Goal: Task Accomplishment & Management: Use online tool/utility

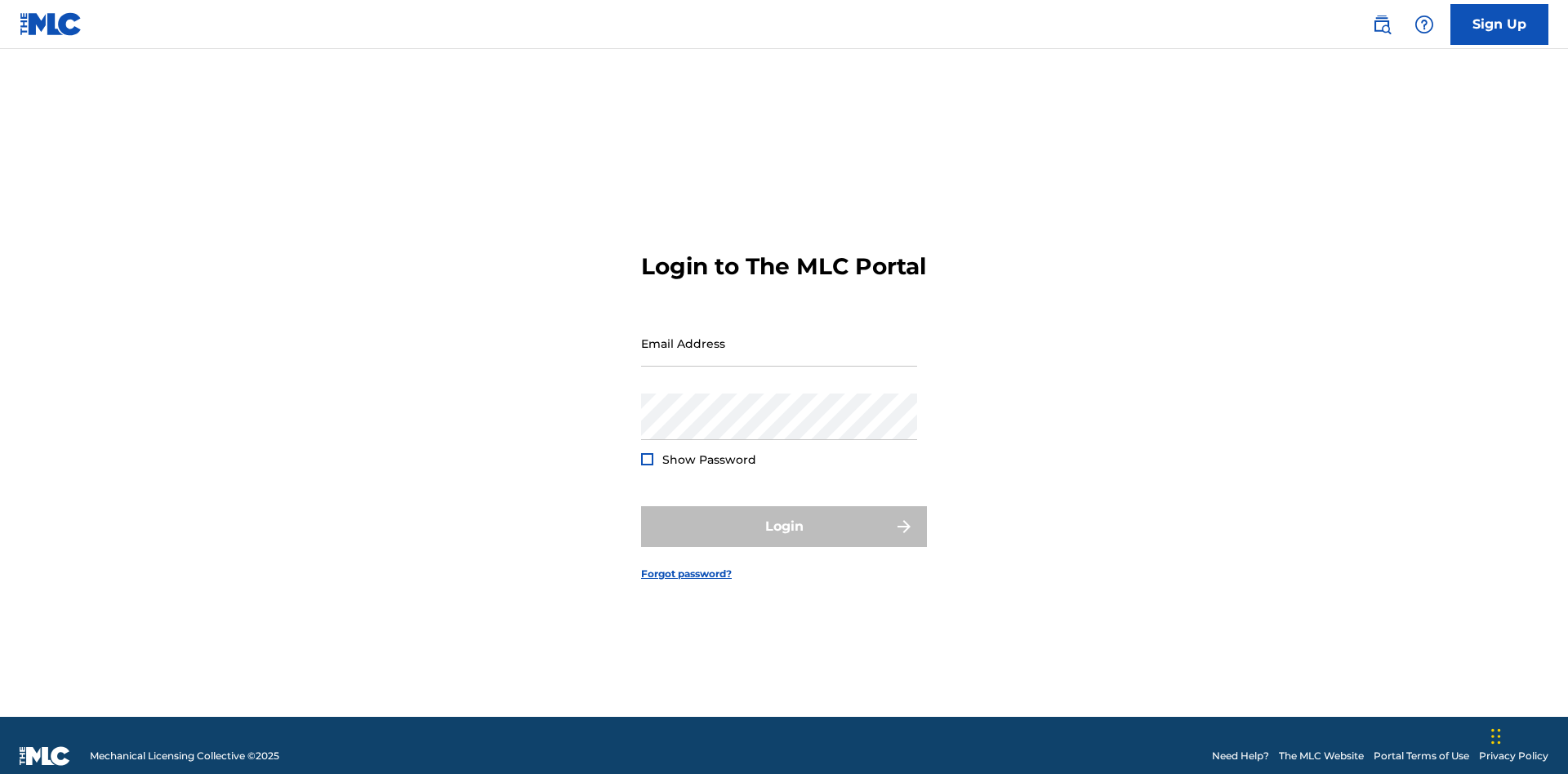
scroll to position [22, 0]
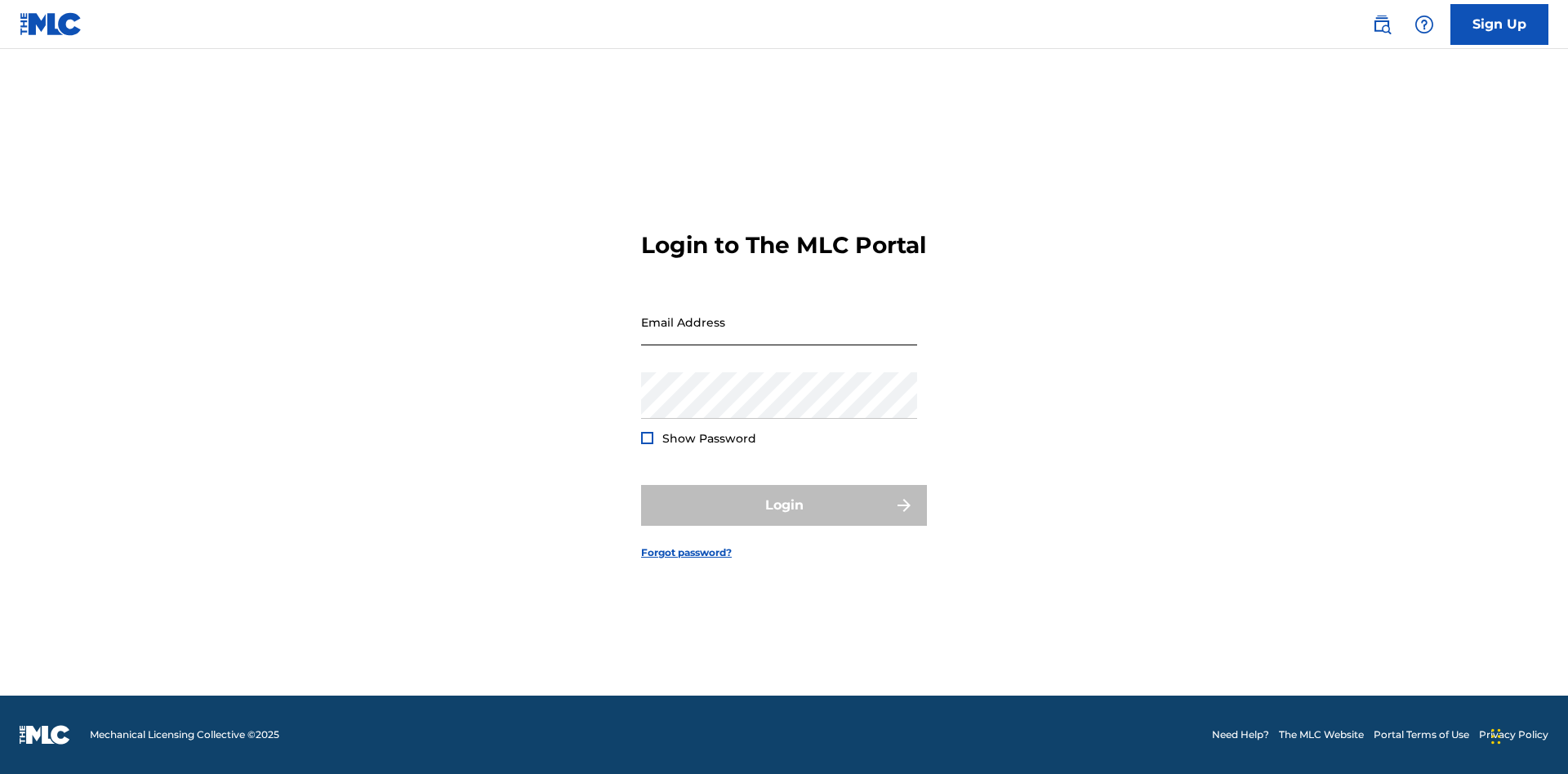
click at [779, 335] on input "Email Address" at bounding box center [778, 322] width 276 height 46
type input "[PERSON_NAME][EMAIL_ADDRESS][DOMAIN_NAME]"
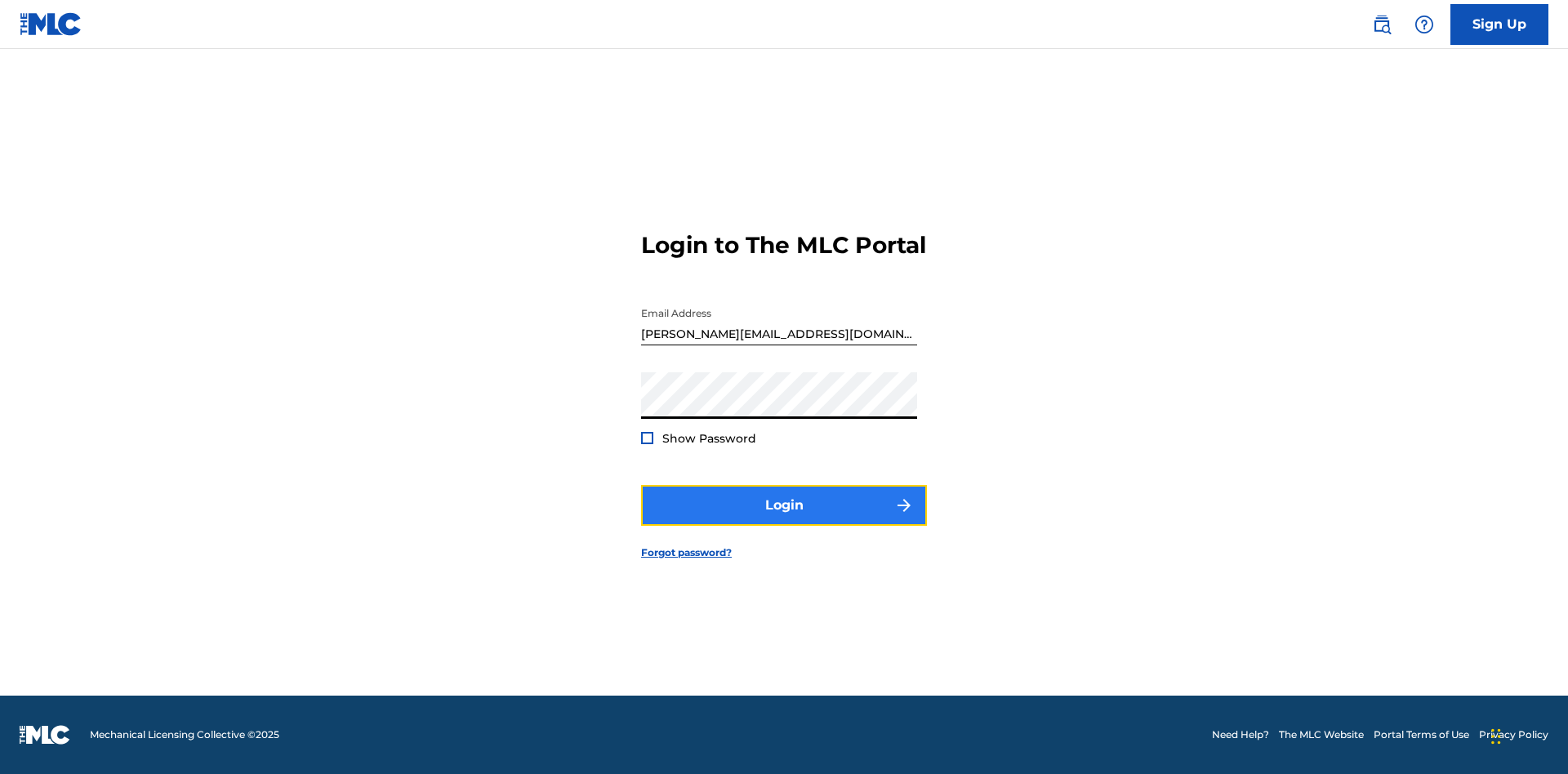
click at [784, 519] on button "Login" at bounding box center [783, 505] width 286 height 41
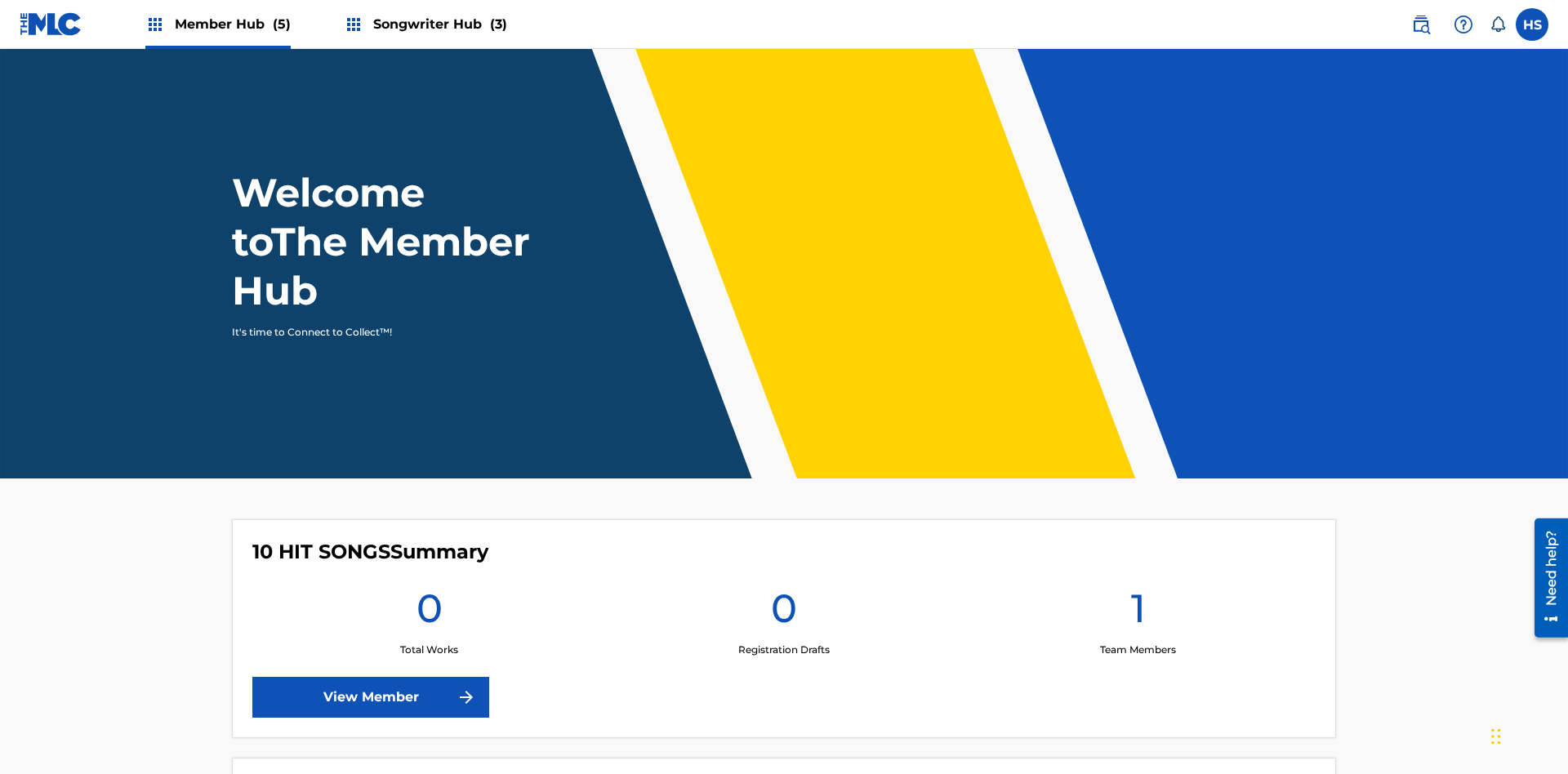
click at [438, 24] on span "Songwriter Hub (3)" at bounding box center [440, 24] width 133 height 19
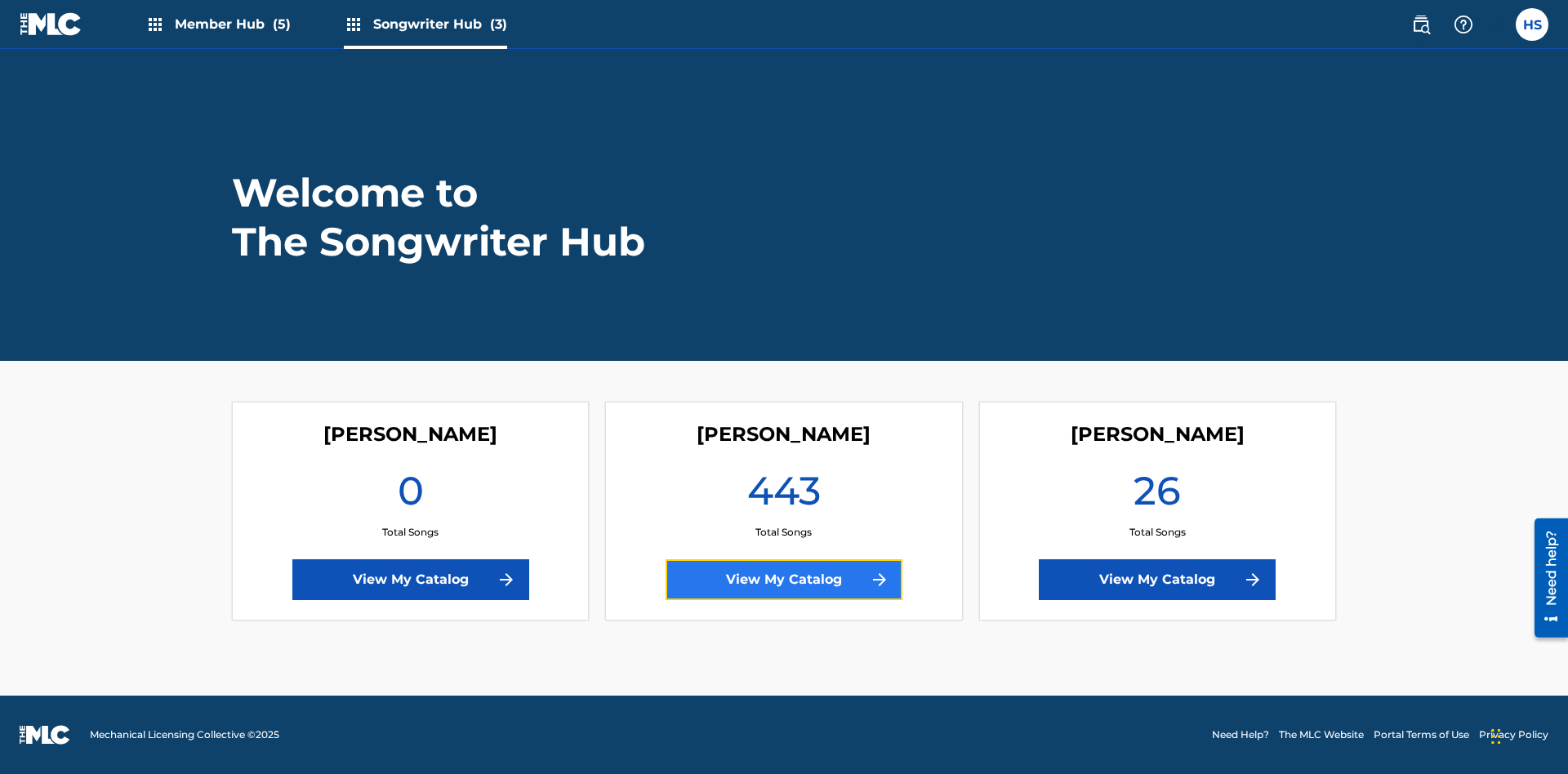
click at [784, 580] on link "View My Catalog" at bounding box center [783, 580] width 236 height 41
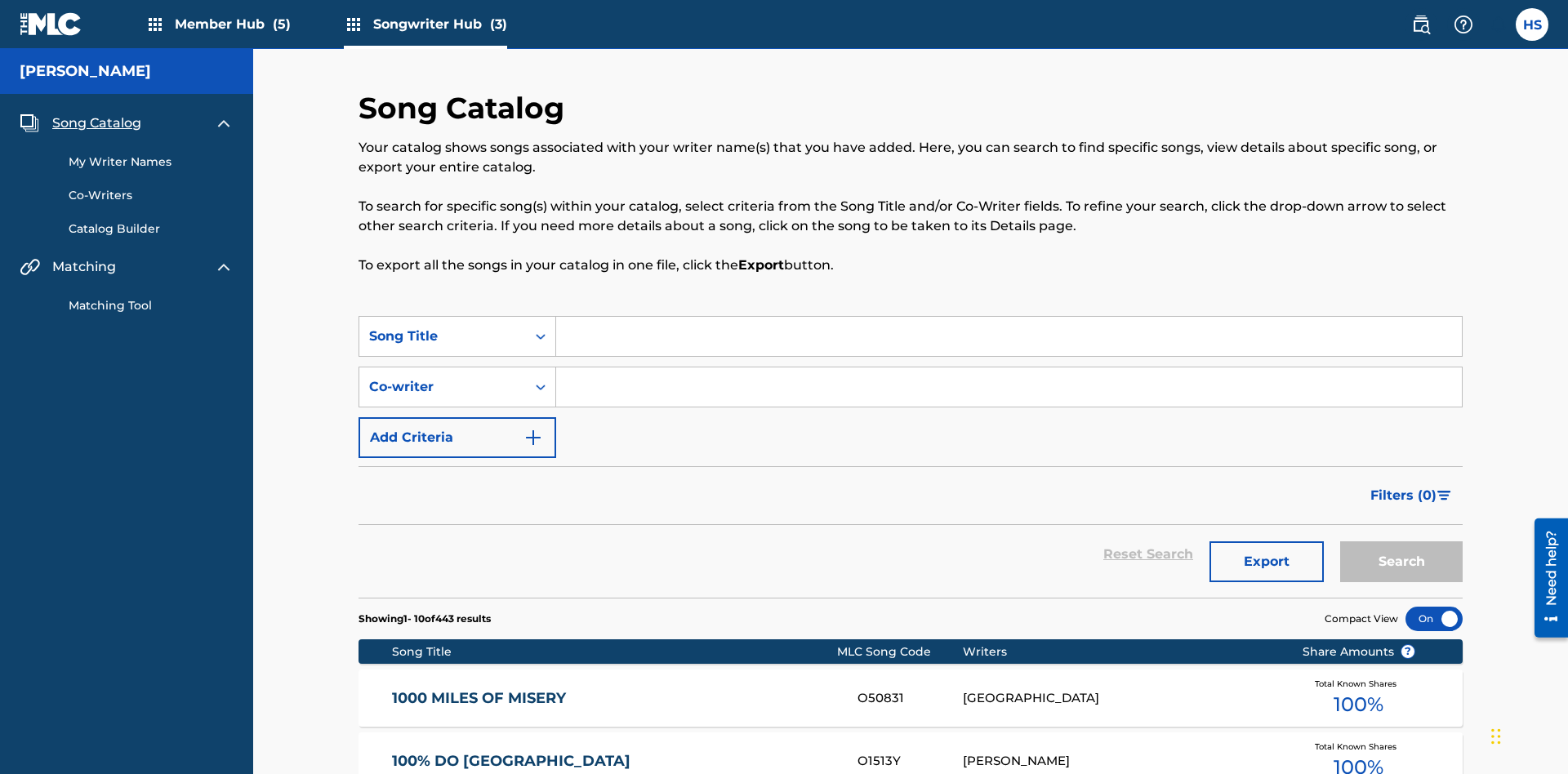
scroll to position [16, 0]
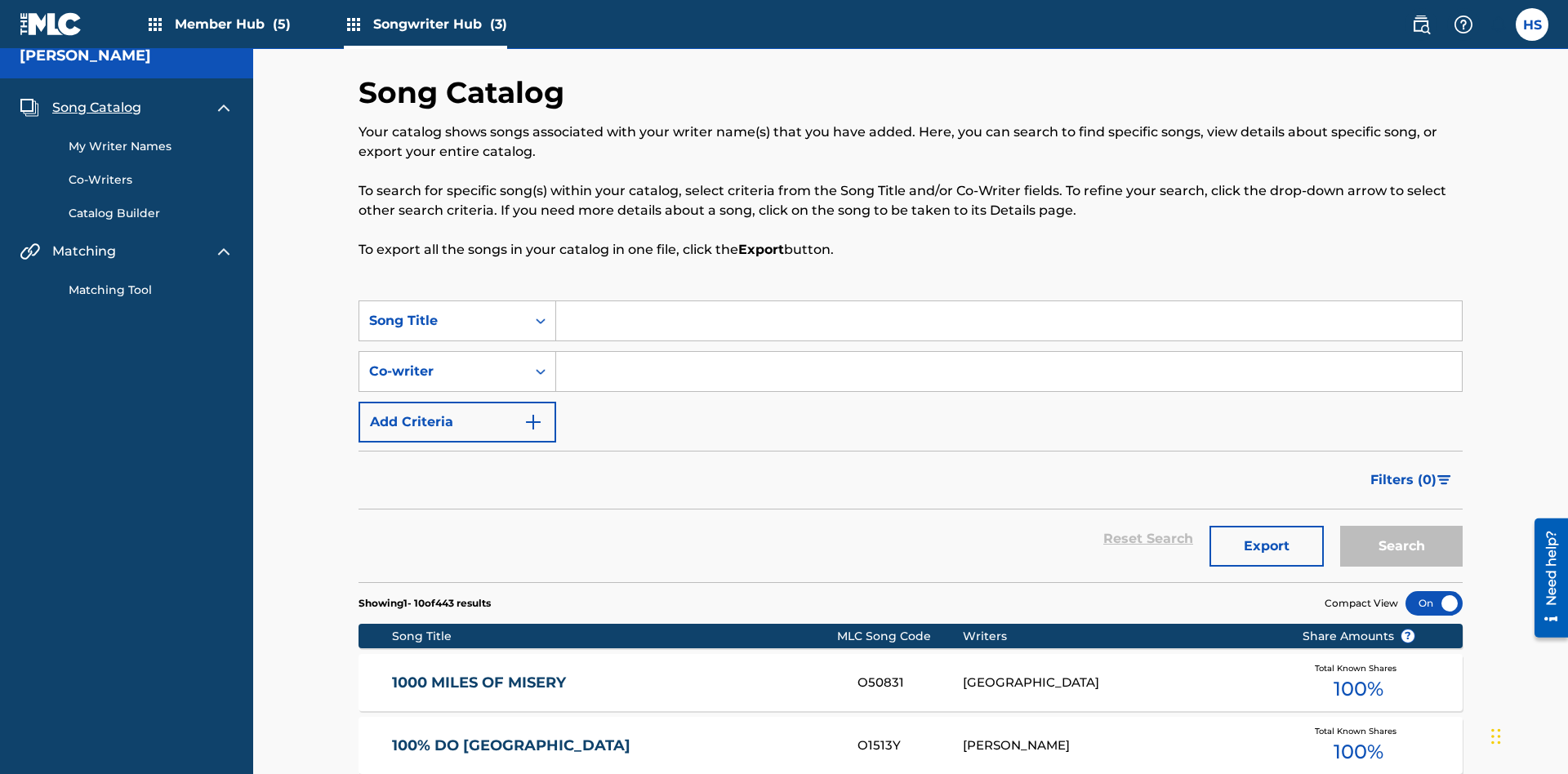
click at [96, 108] on span "Song Catalog" at bounding box center [96, 108] width 89 height 20
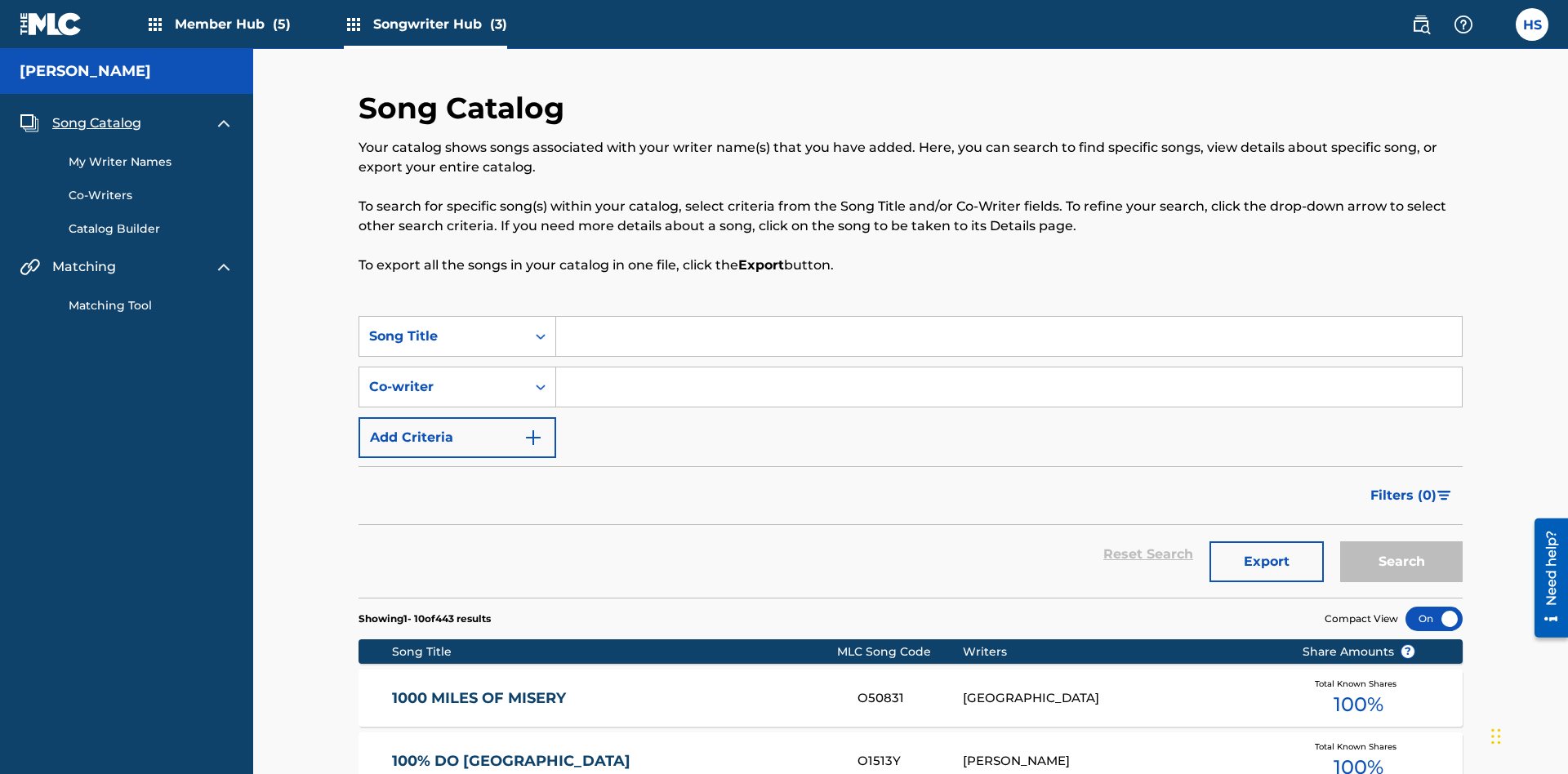
scroll to position [229, 0]
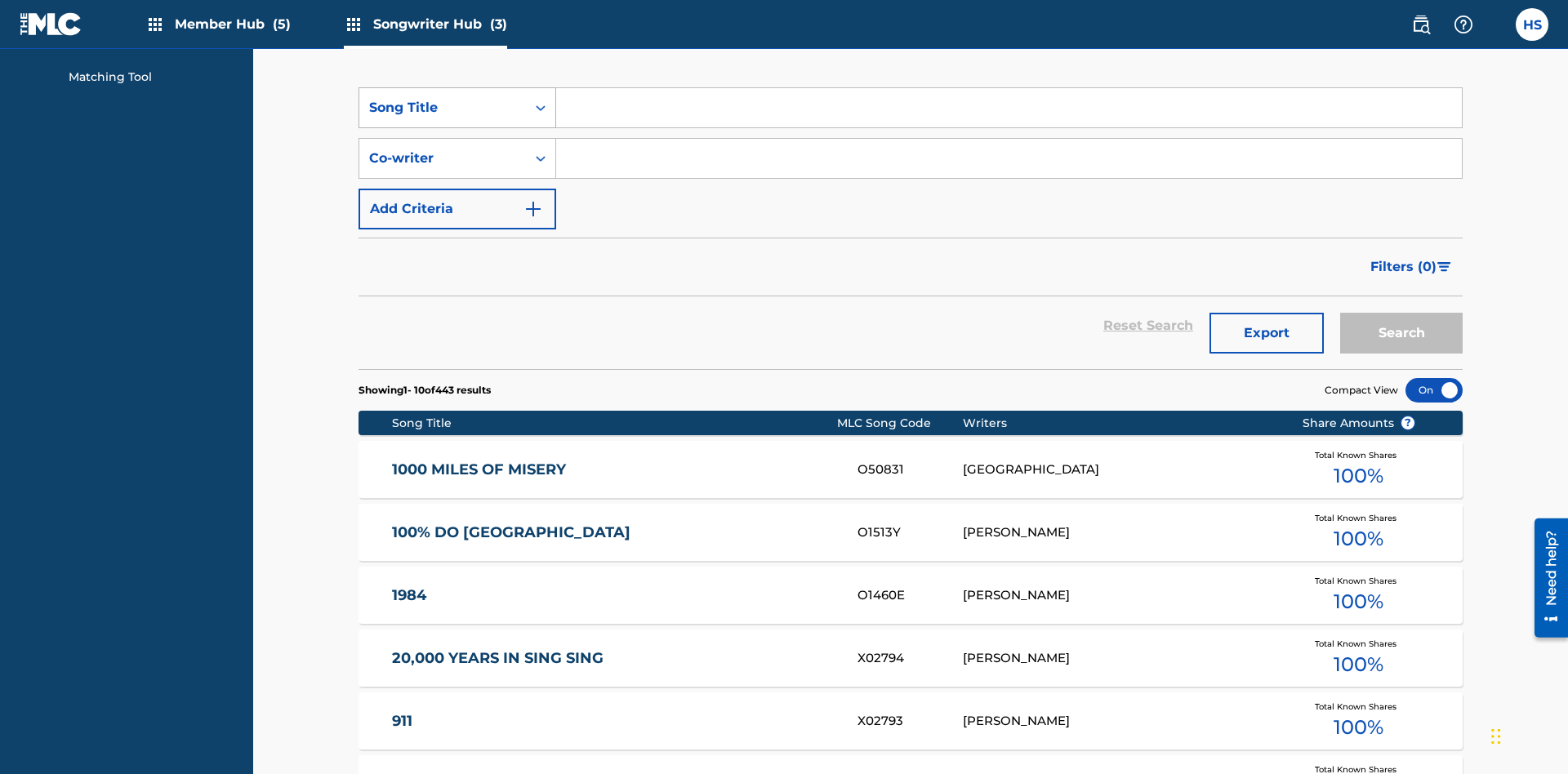
click at [443, 108] on div "Song Title" at bounding box center [443, 108] width 147 height 20
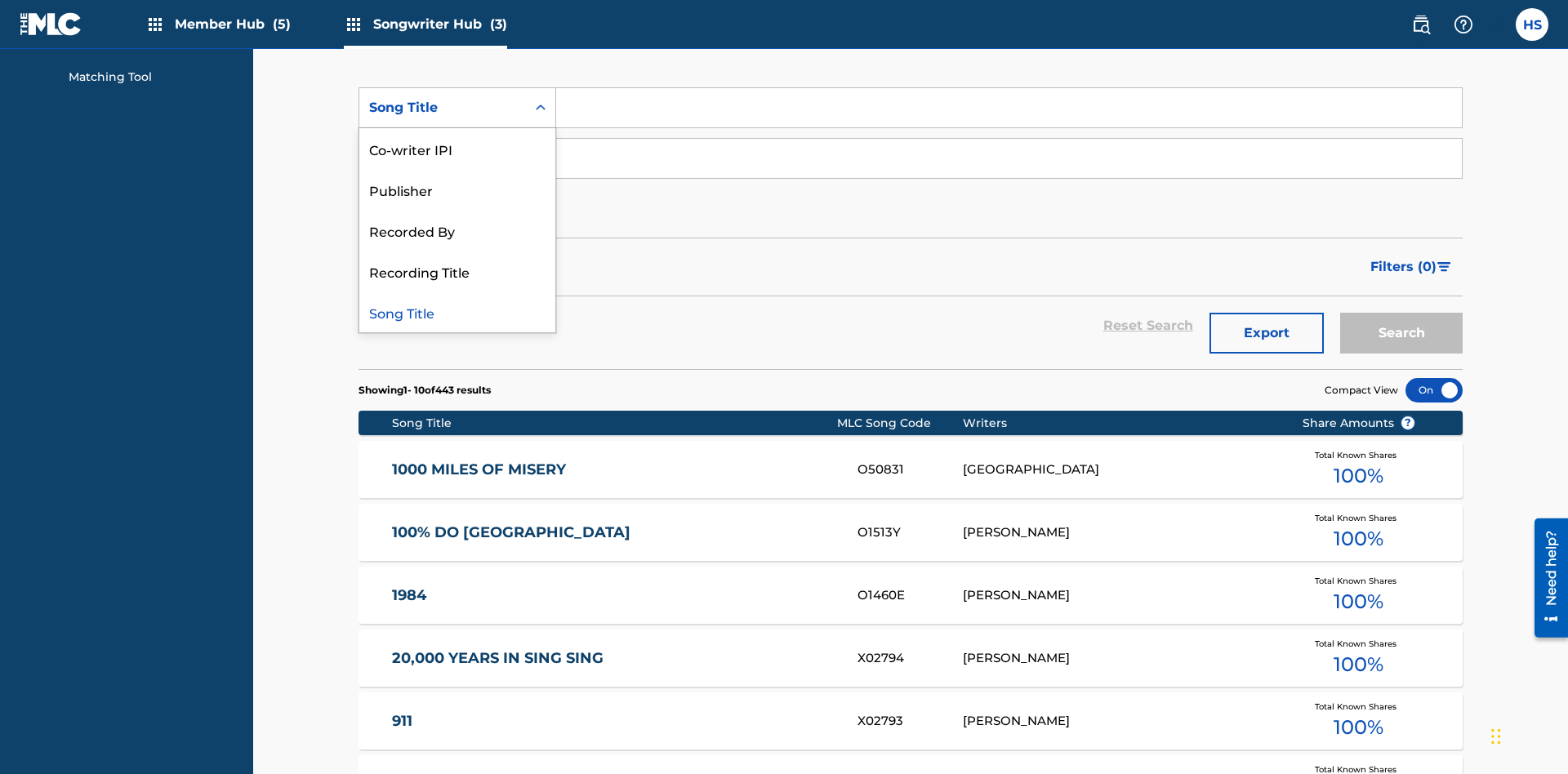
click at [457, 312] on div "Song Title" at bounding box center [457, 312] width 196 height 41
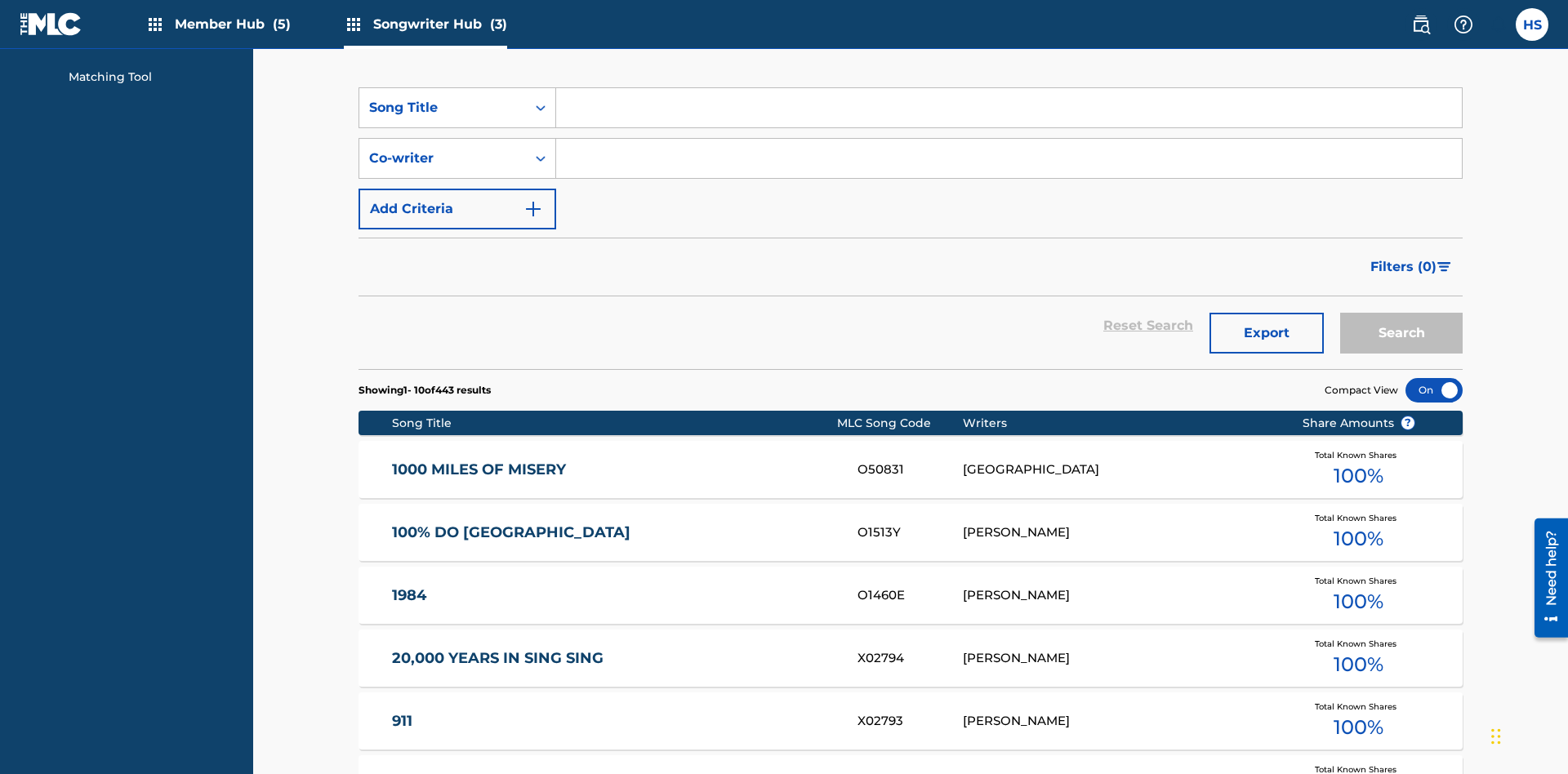
scroll to position [280, 0]
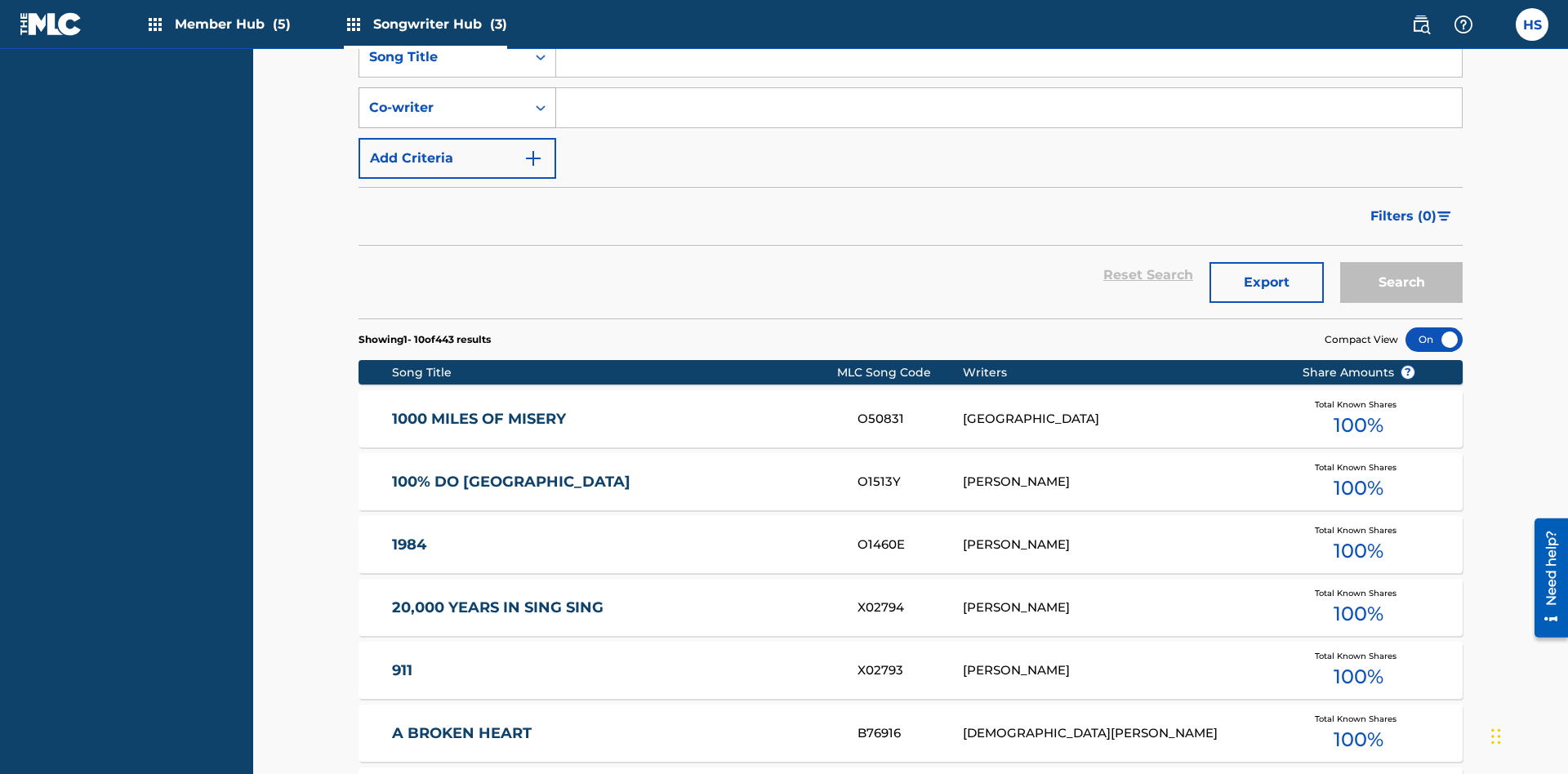
click at [443, 108] on div "Co-writer" at bounding box center [443, 108] width 147 height 20
click at [457, 312] on div "Co-writer" at bounding box center [457, 312] width 196 height 41
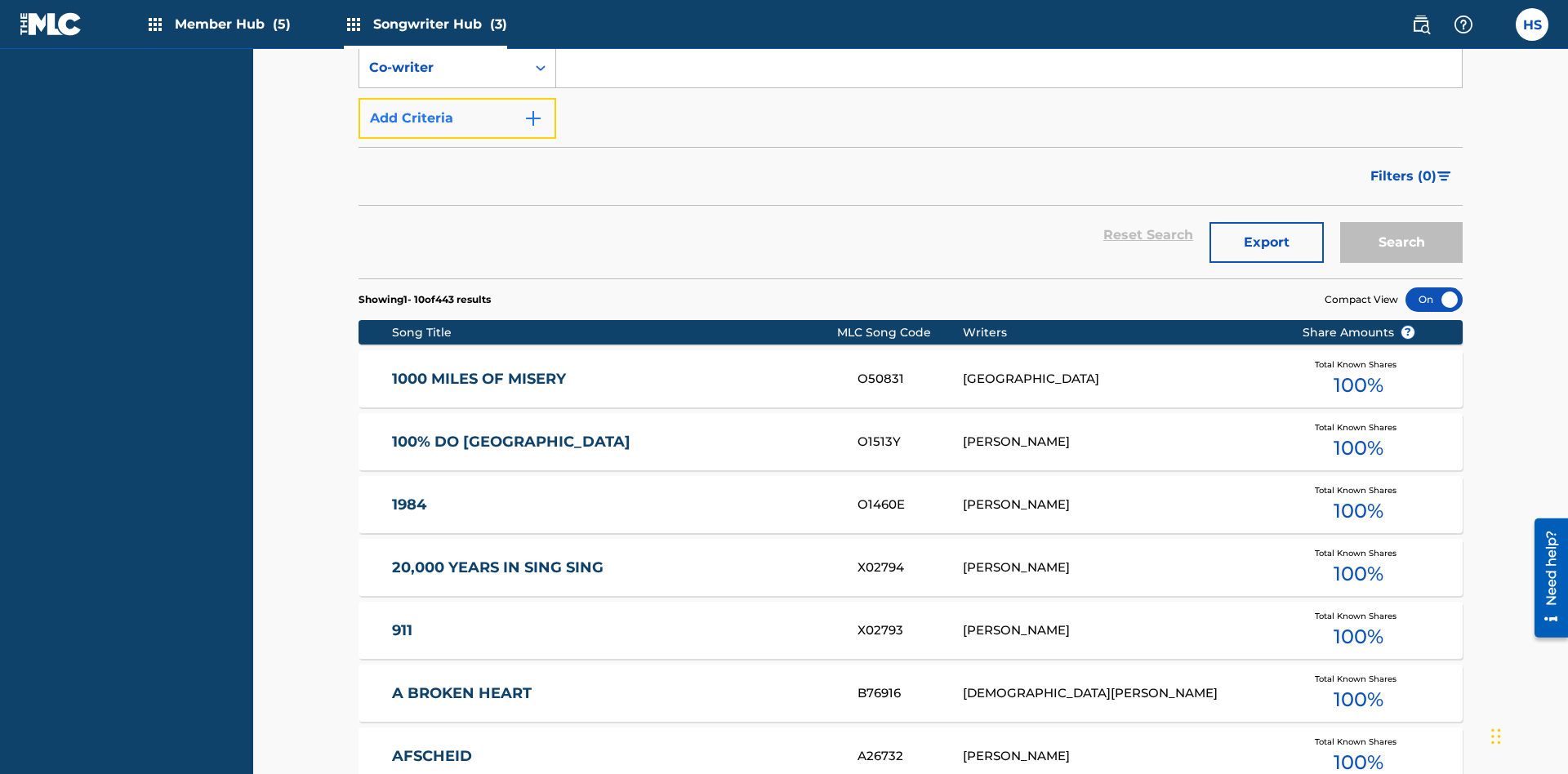
click at [457, 119] on button "Add Criteria" at bounding box center [456, 119] width 197 height 41
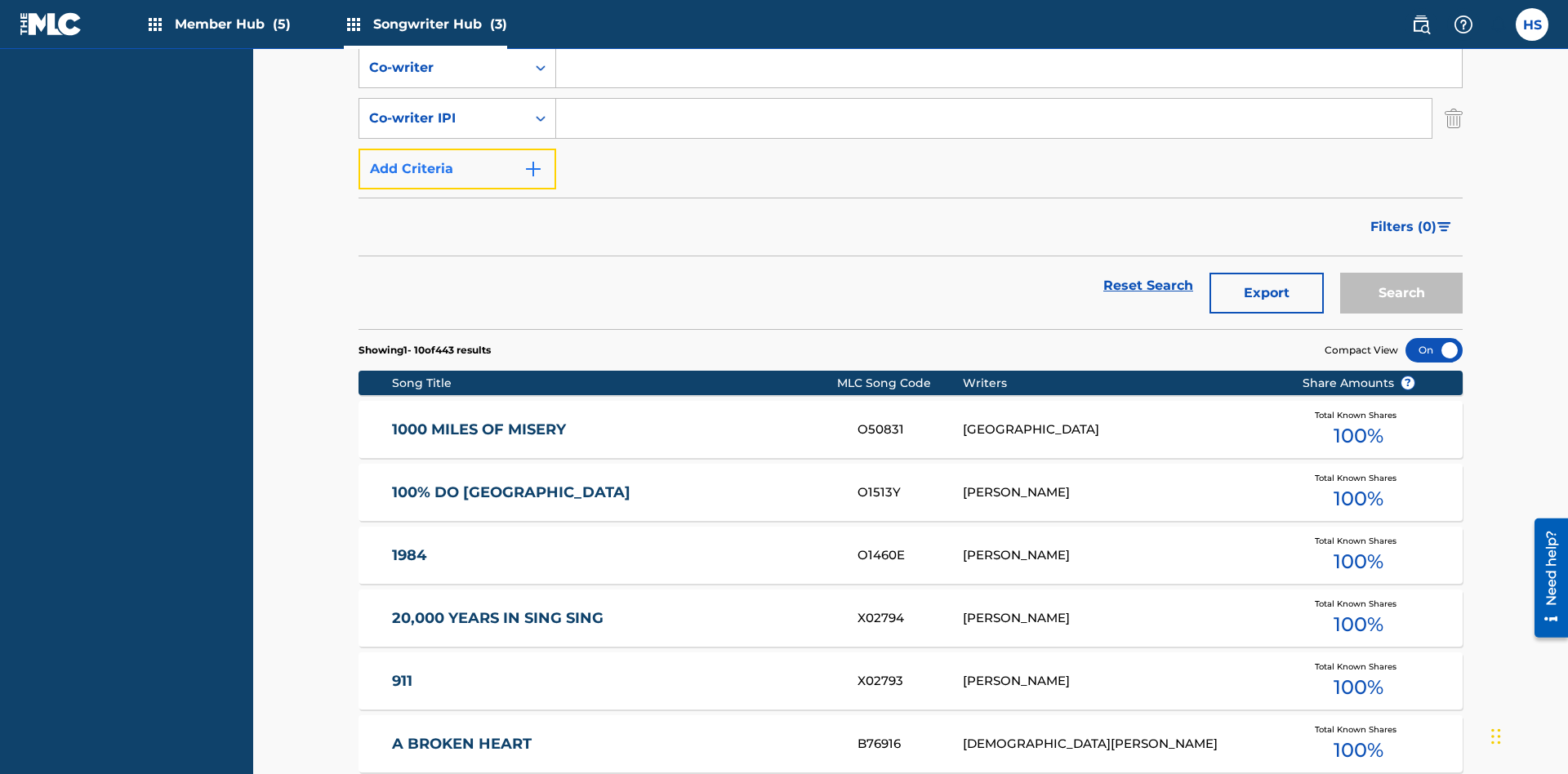
scroll to position [330, 0]
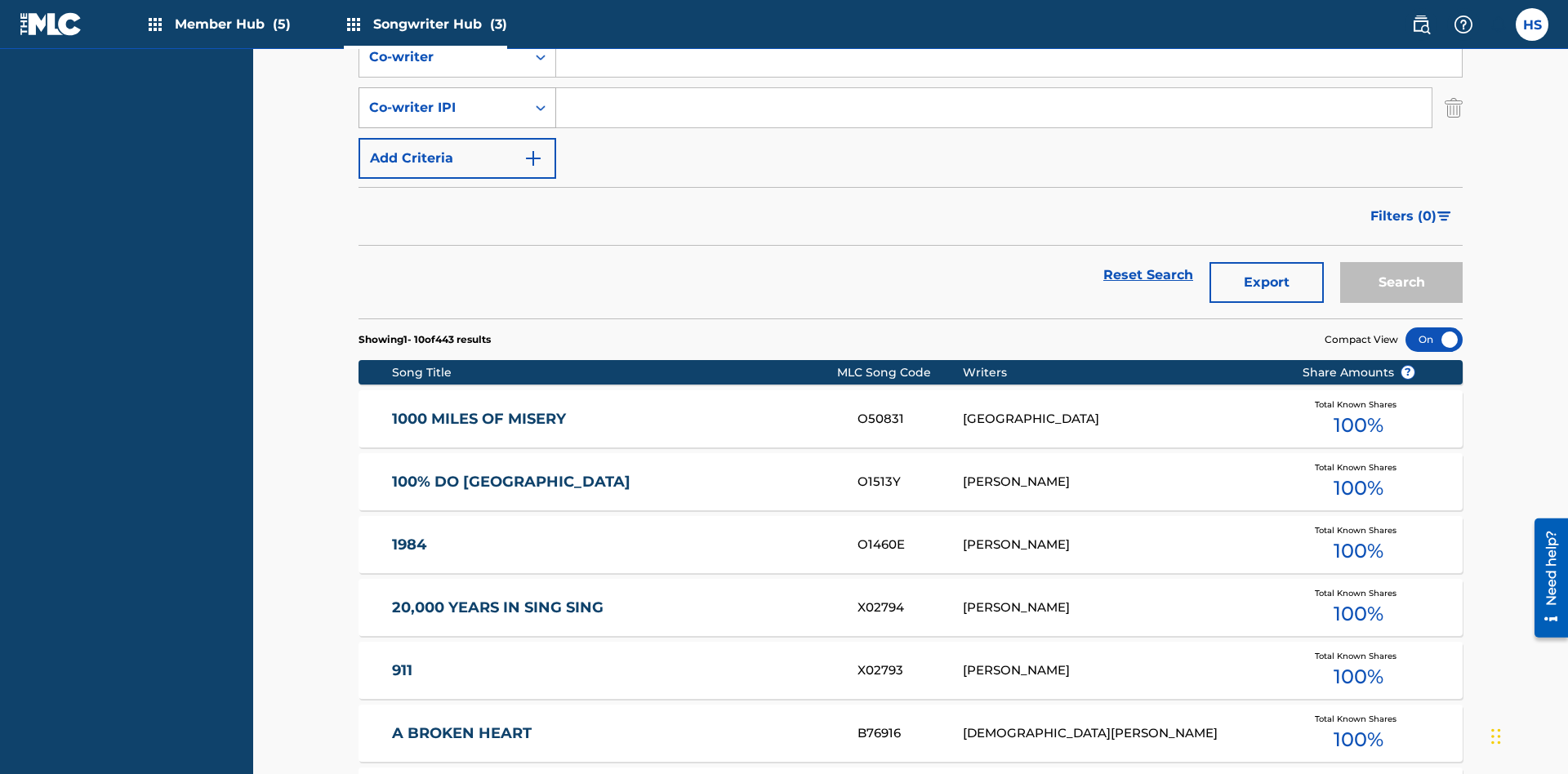
click at [443, 108] on div "Co-writer IPI" at bounding box center [443, 108] width 147 height 20
click at [457, 271] on div "Co-writer IPI" at bounding box center [457, 271] width 196 height 41
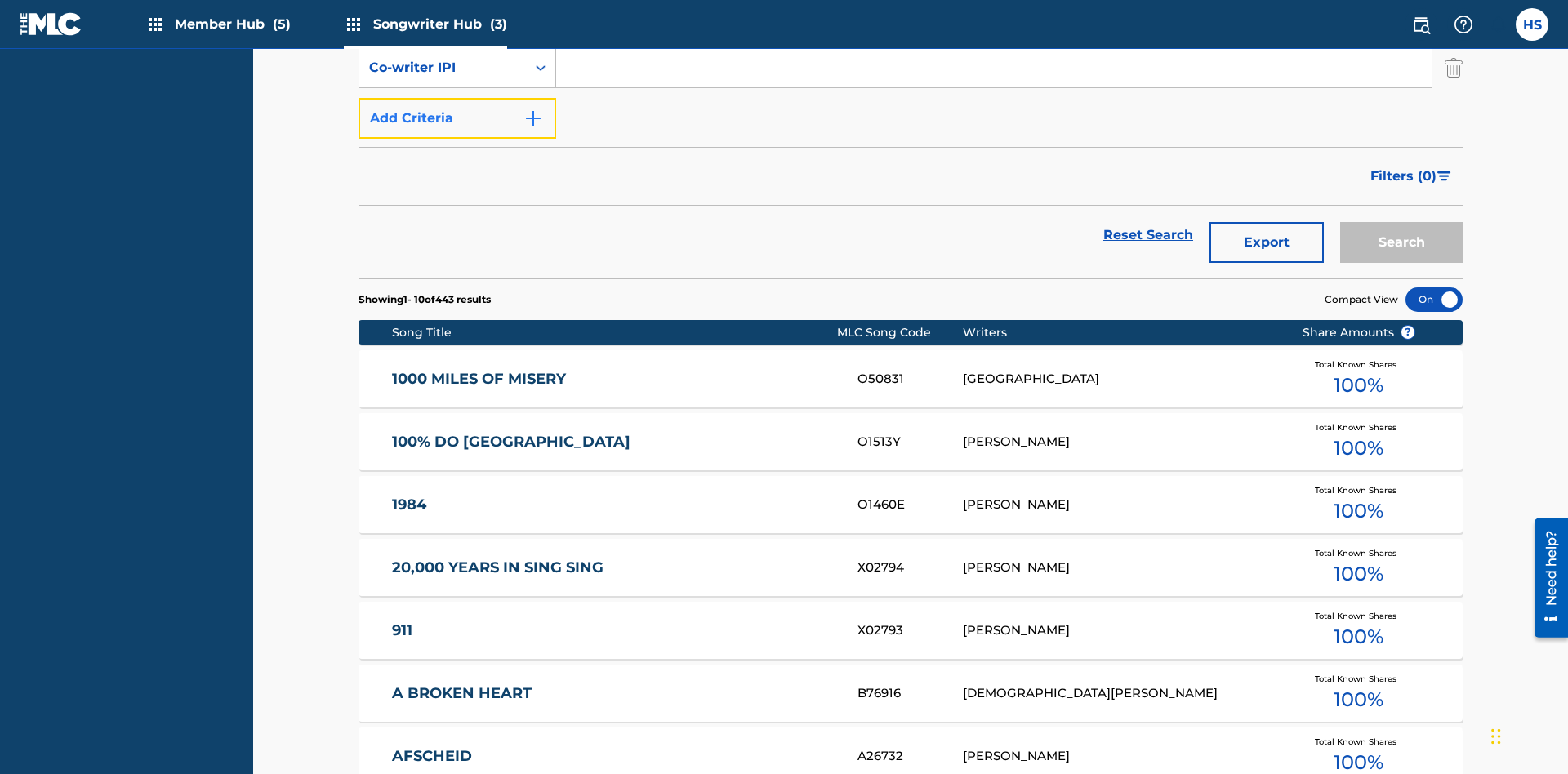
click at [457, 119] on button "Add Criteria" at bounding box center [456, 119] width 197 height 41
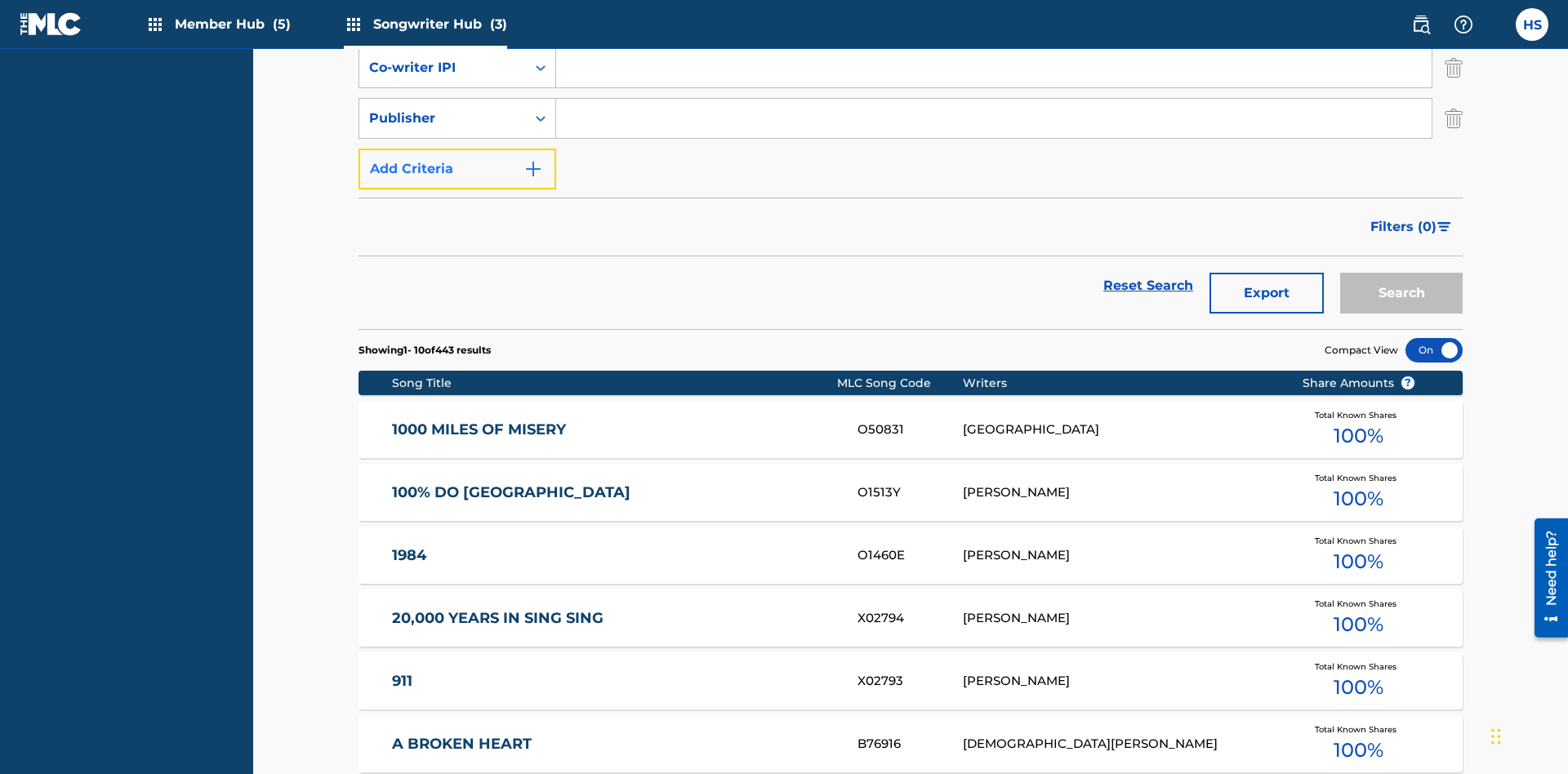
scroll to position [381, 0]
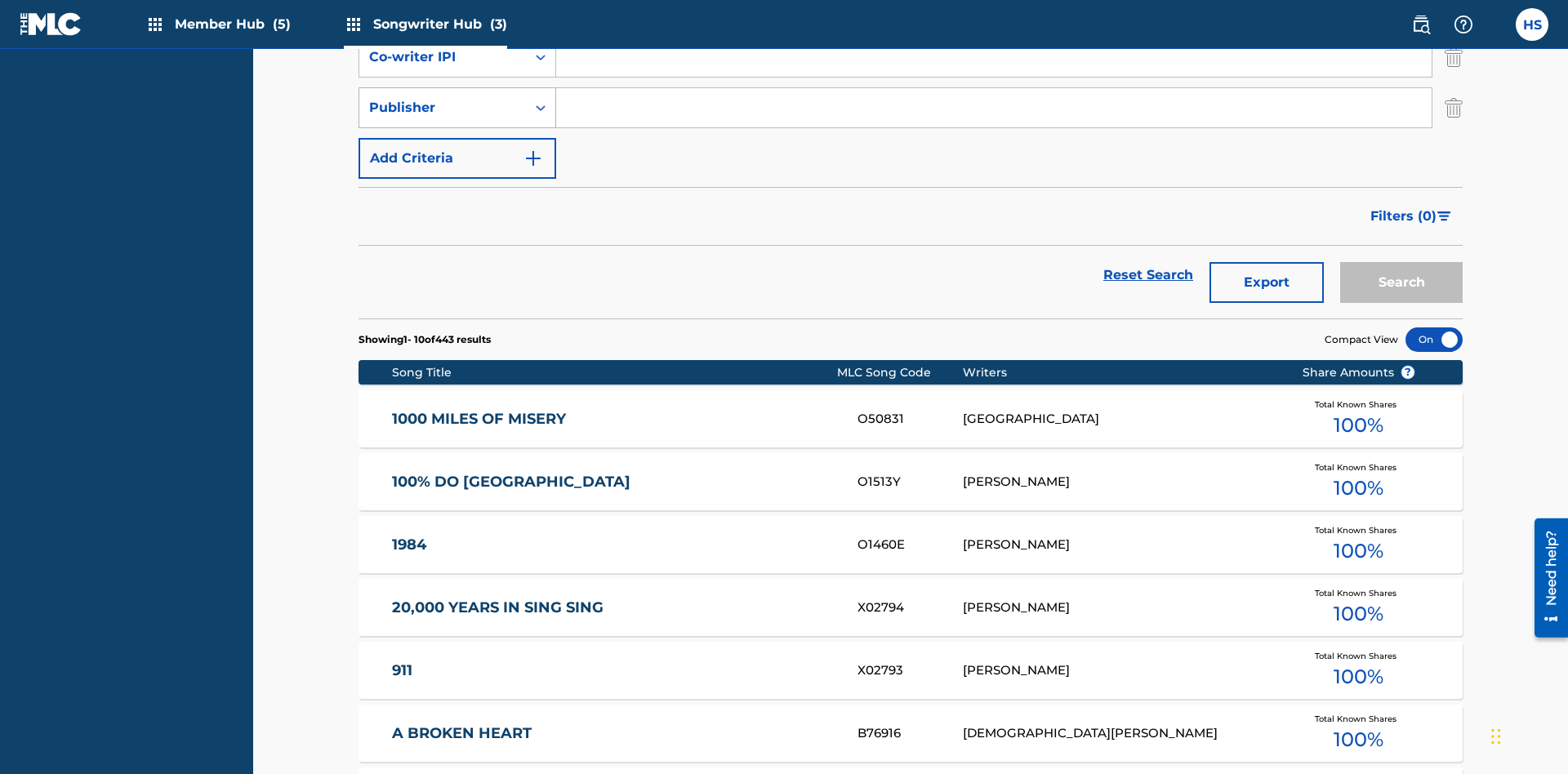
click at [443, 108] on div "Publisher" at bounding box center [443, 108] width 147 height 20
click at [457, 148] on div "Recorded By" at bounding box center [457, 149] width 196 height 41
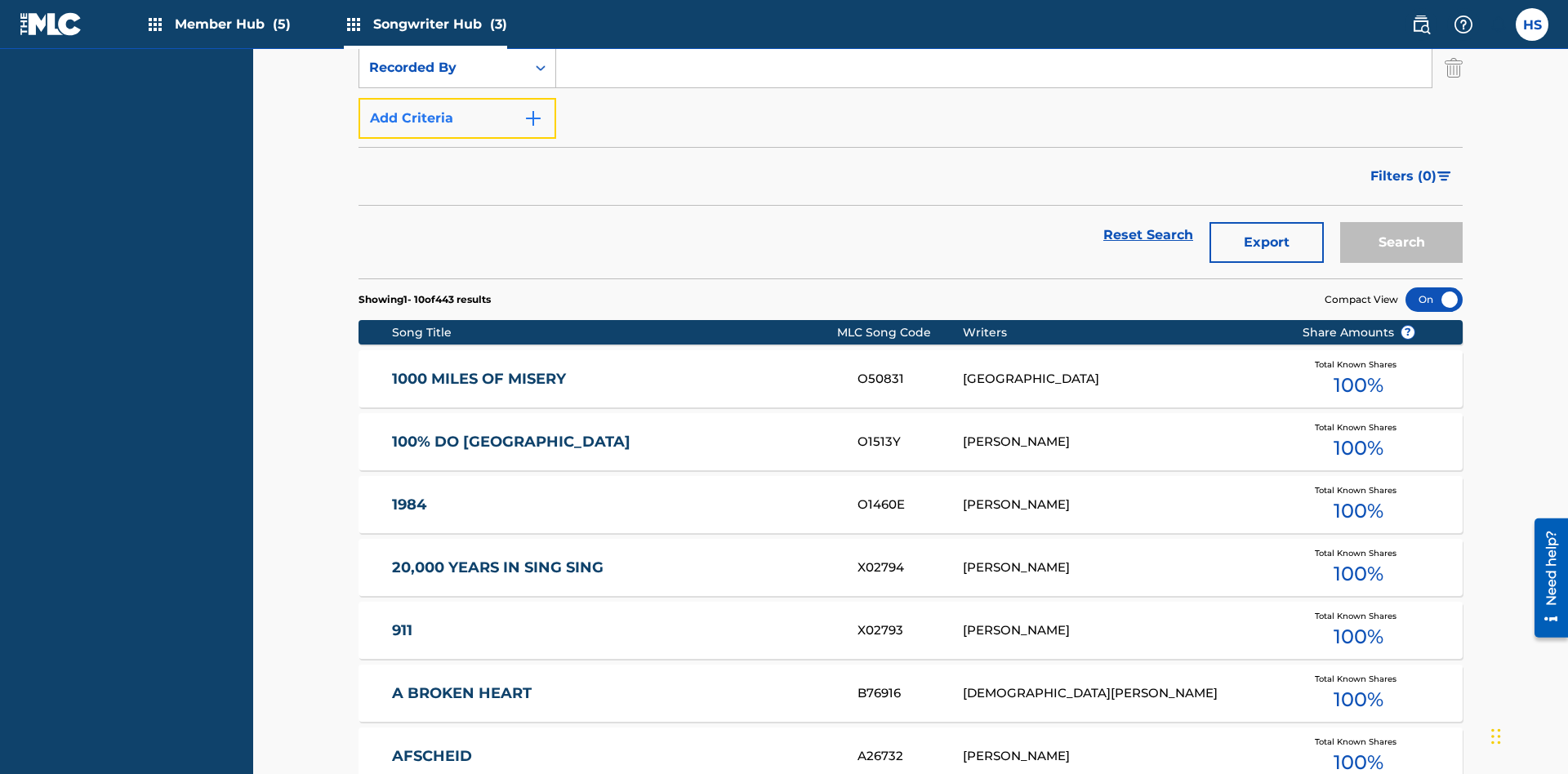
click at [457, 119] on button "Add Criteria" at bounding box center [456, 119] width 197 height 41
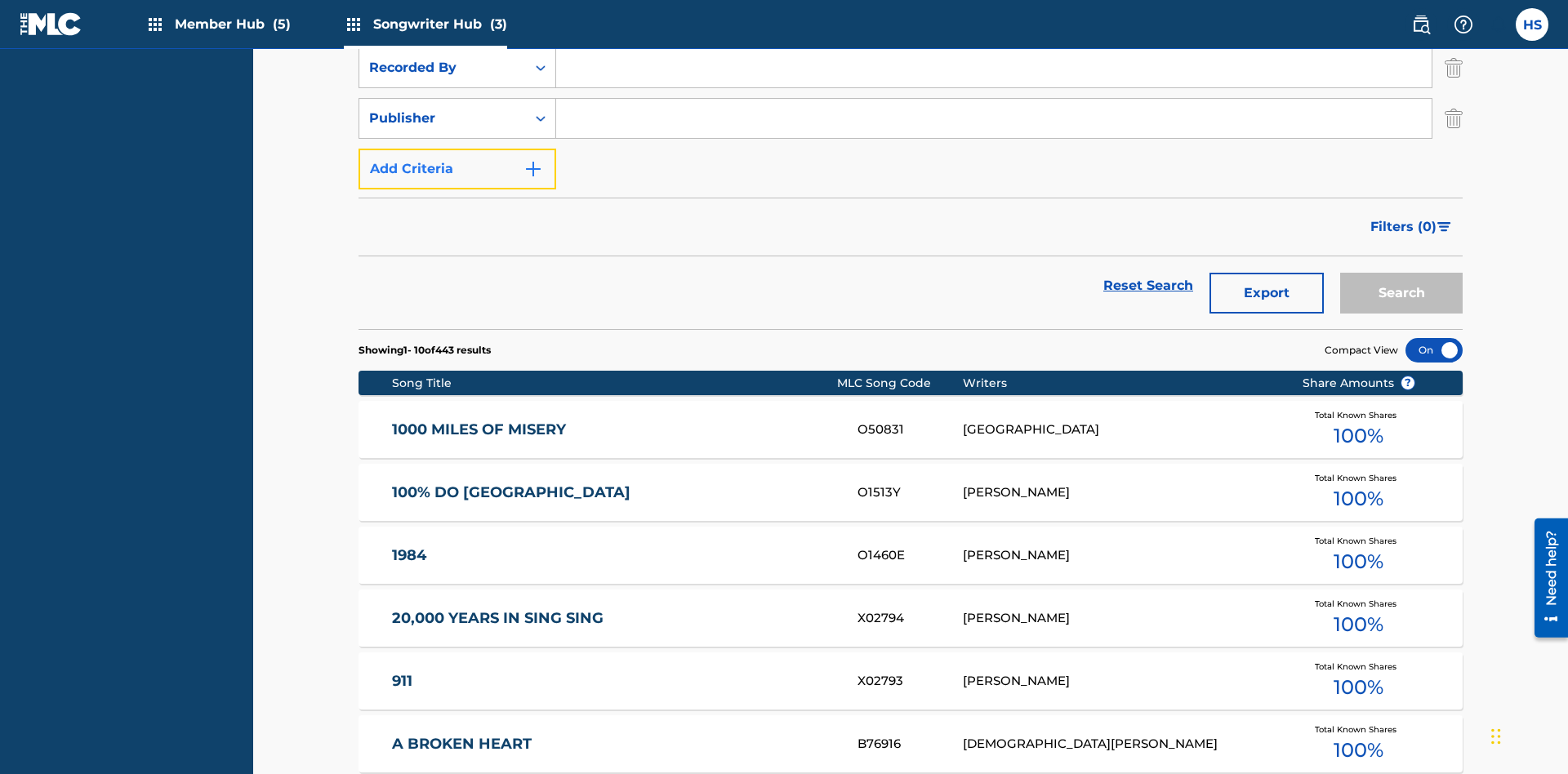
scroll to position [431, 0]
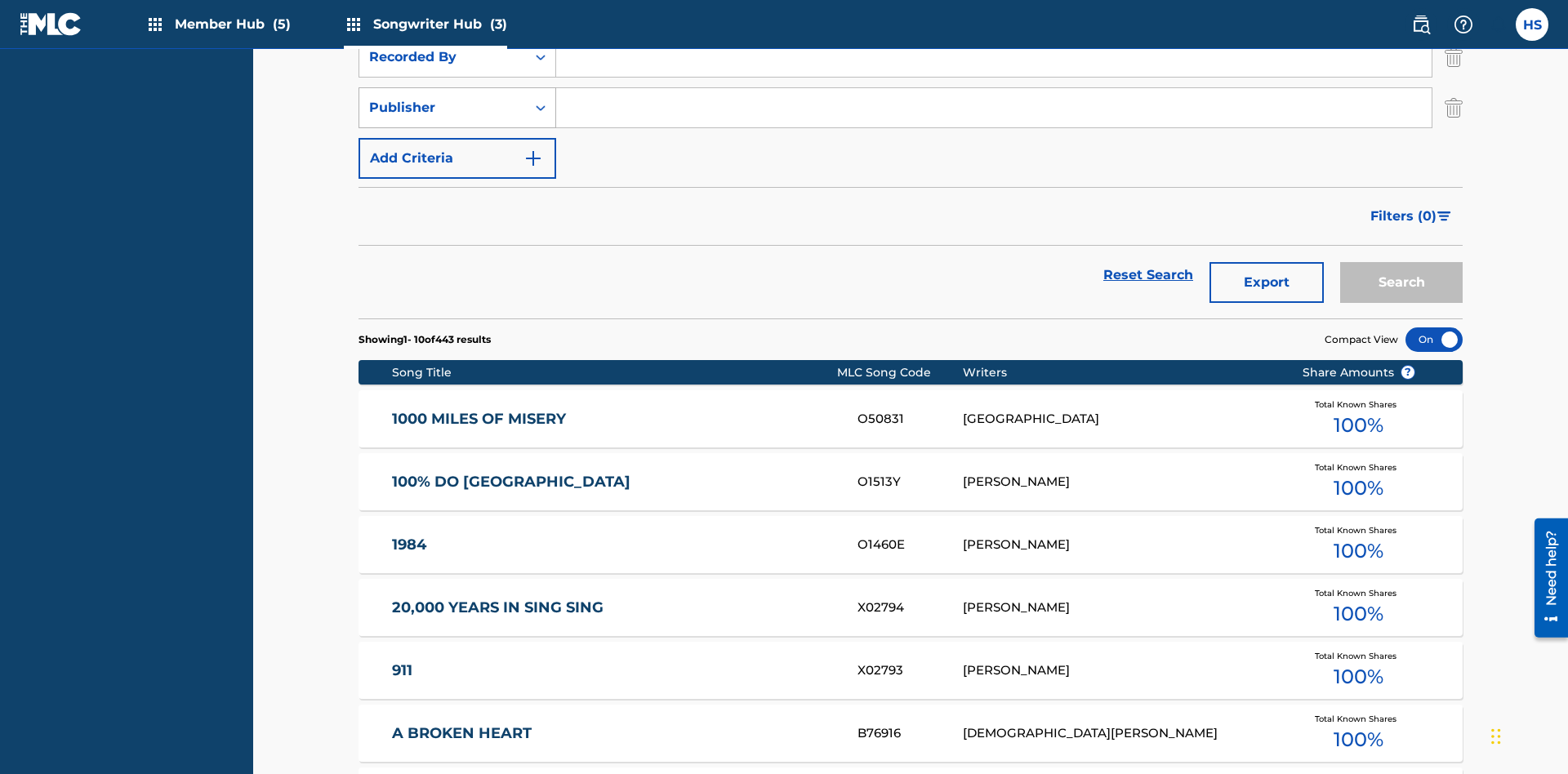
click at [443, 108] on div "Publisher" at bounding box center [443, 108] width 147 height 20
click at [457, 189] on div "Publisher" at bounding box center [457, 189] width 196 height 41
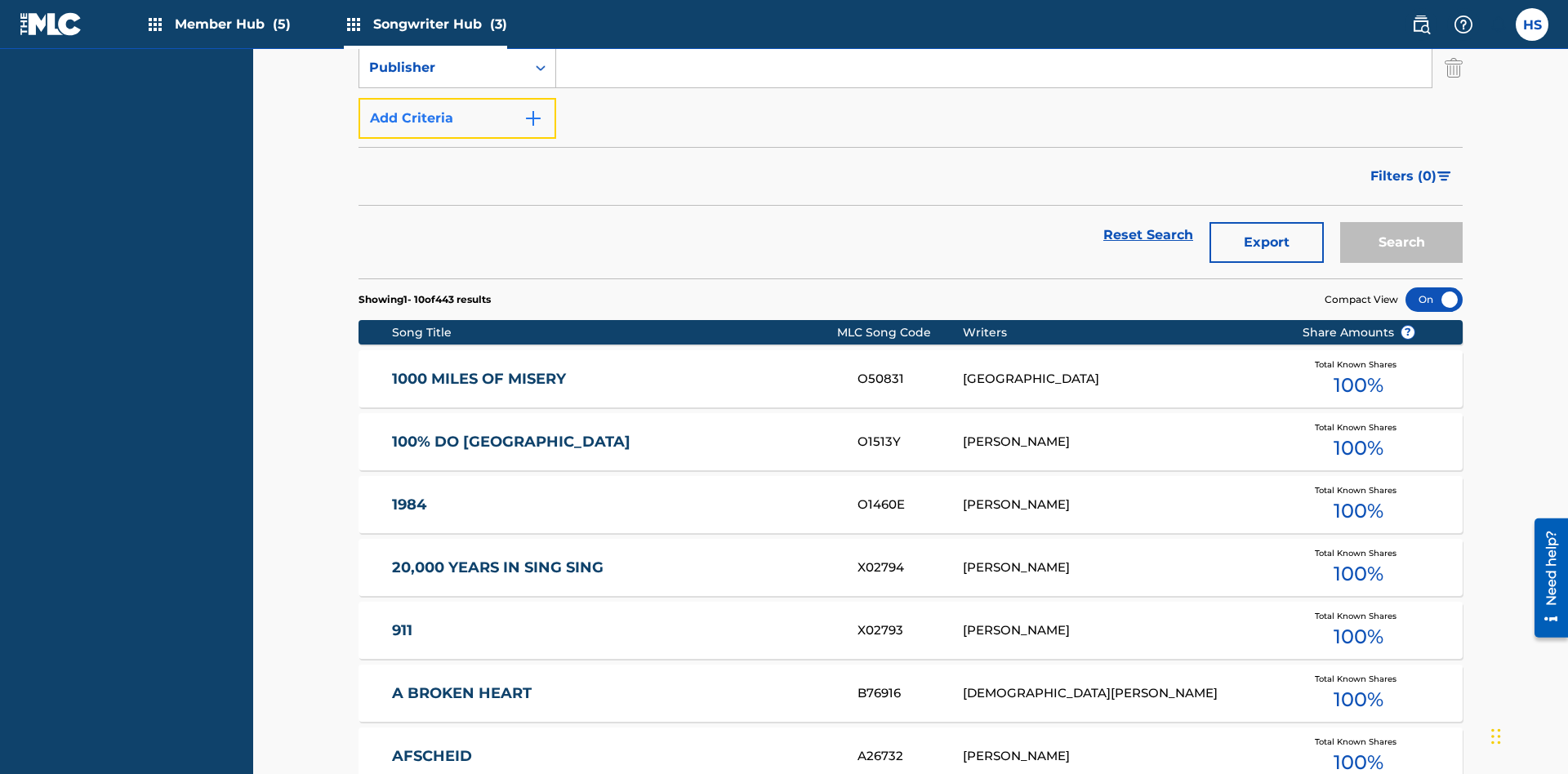
click at [457, 119] on button "Add Criteria" at bounding box center [456, 119] width 197 height 41
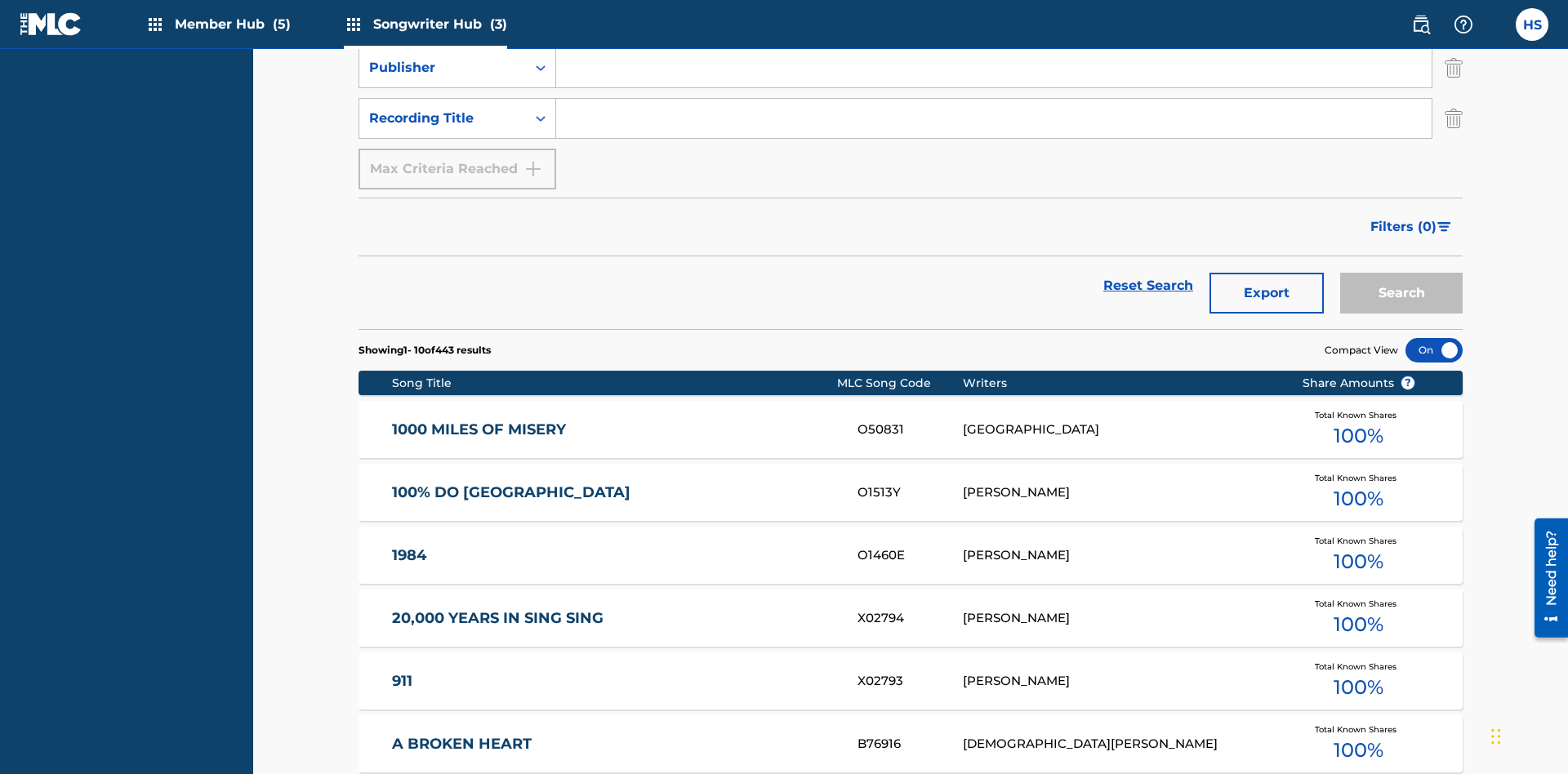
scroll to position [482, 0]
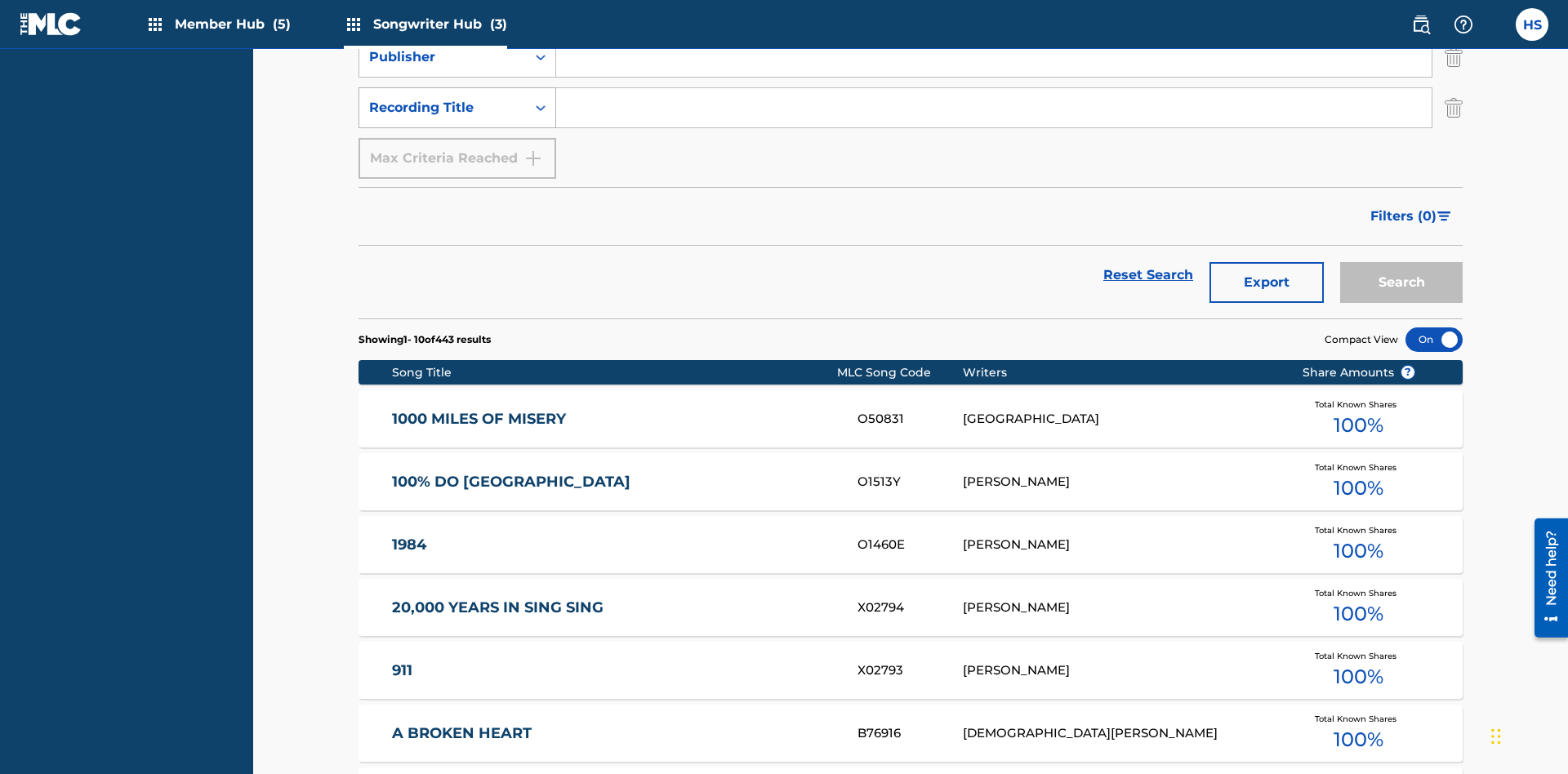
click at [443, 108] on div "Recording Title" at bounding box center [443, 108] width 147 height 20
click at [457, 148] on div "Recording Title" at bounding box center [457, 149] width 196 height 41
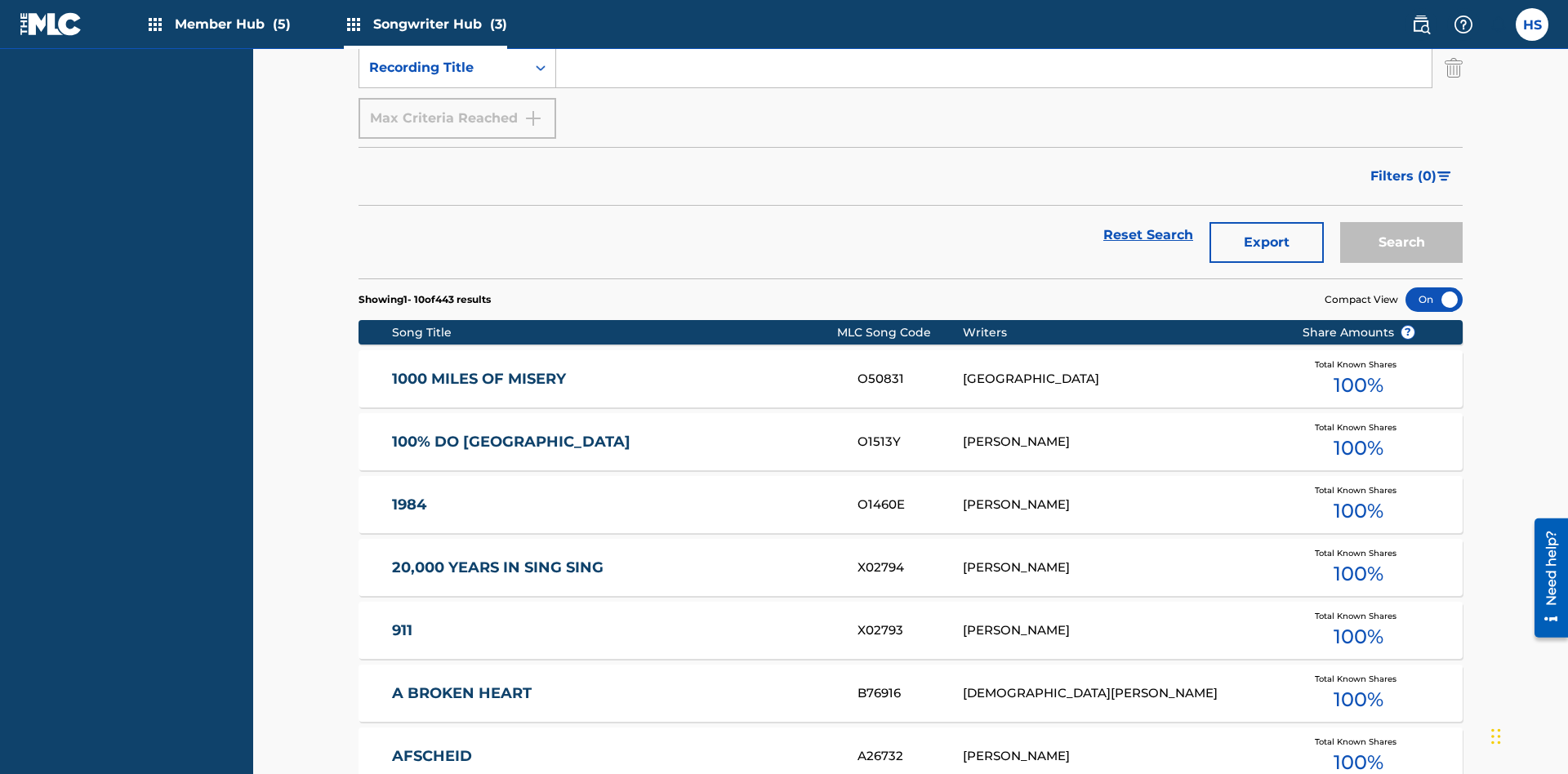
scroll to position [219, 0]
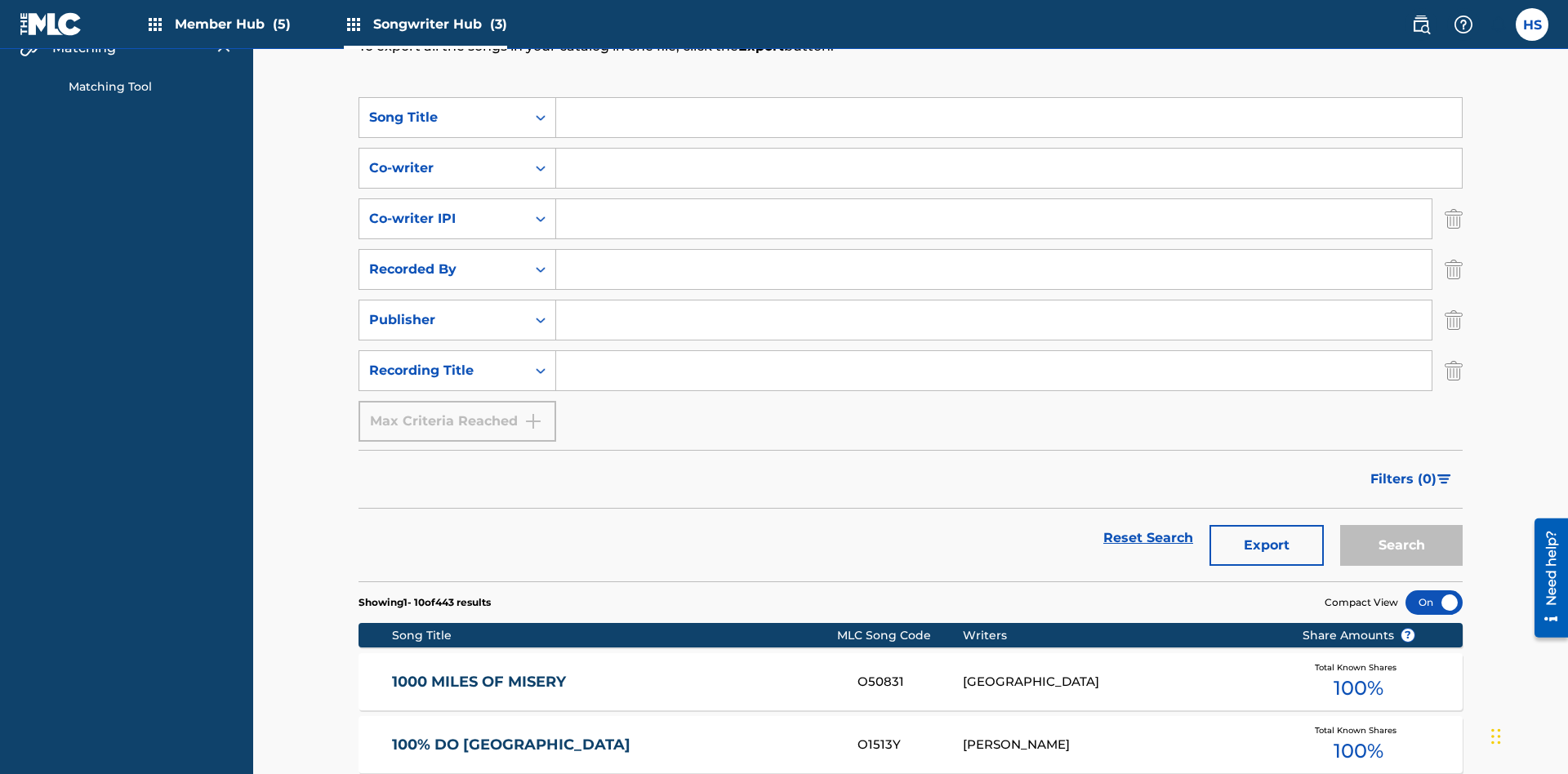
click at [1009, 118] on input "Search Form" at bounding box center [1009, 118] width 906 height 39
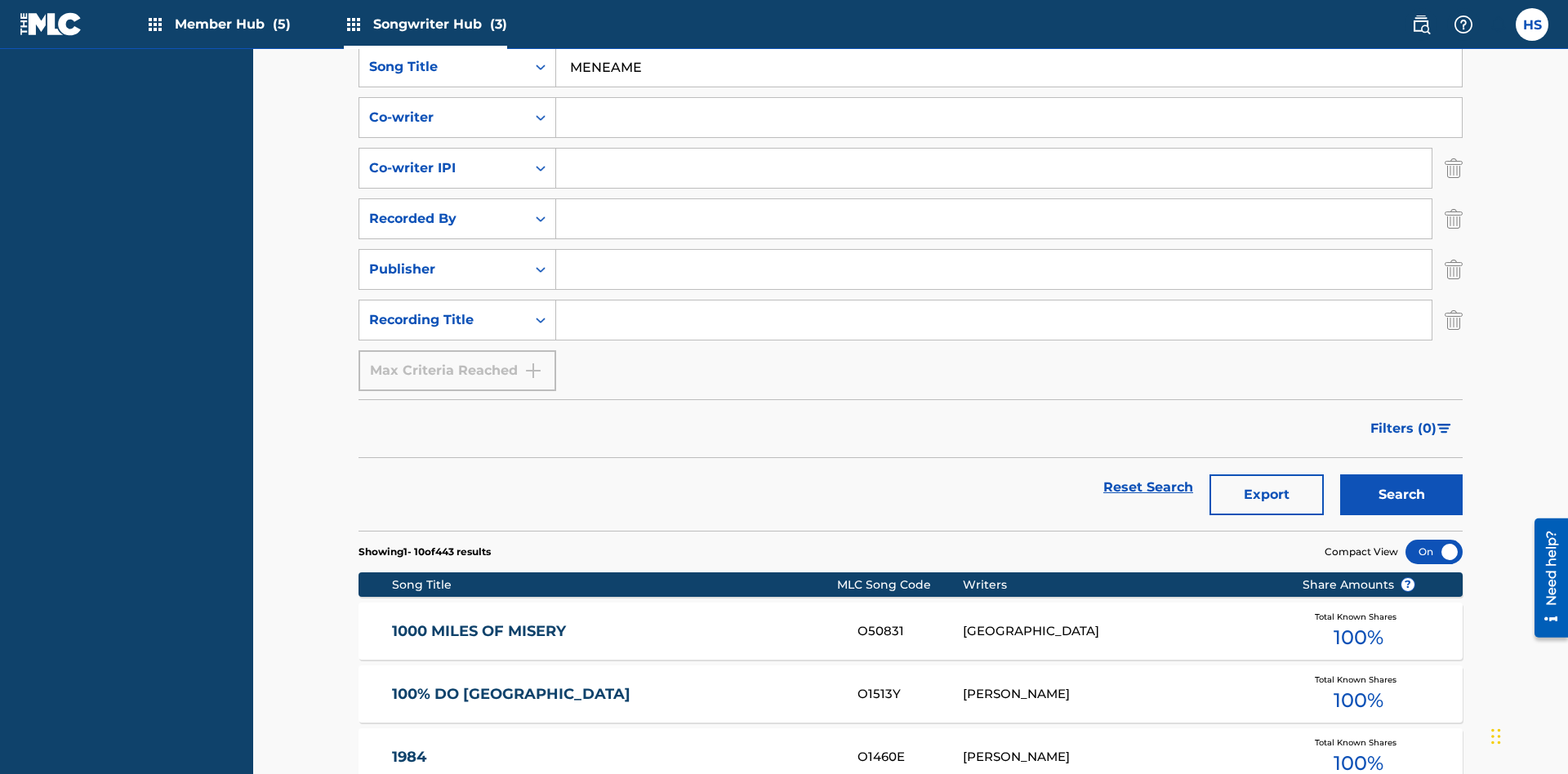
type input "MENEAME"
click at [1009, 118] on input "Search Form" at bounding box center [1009, 118] width 906 height 39
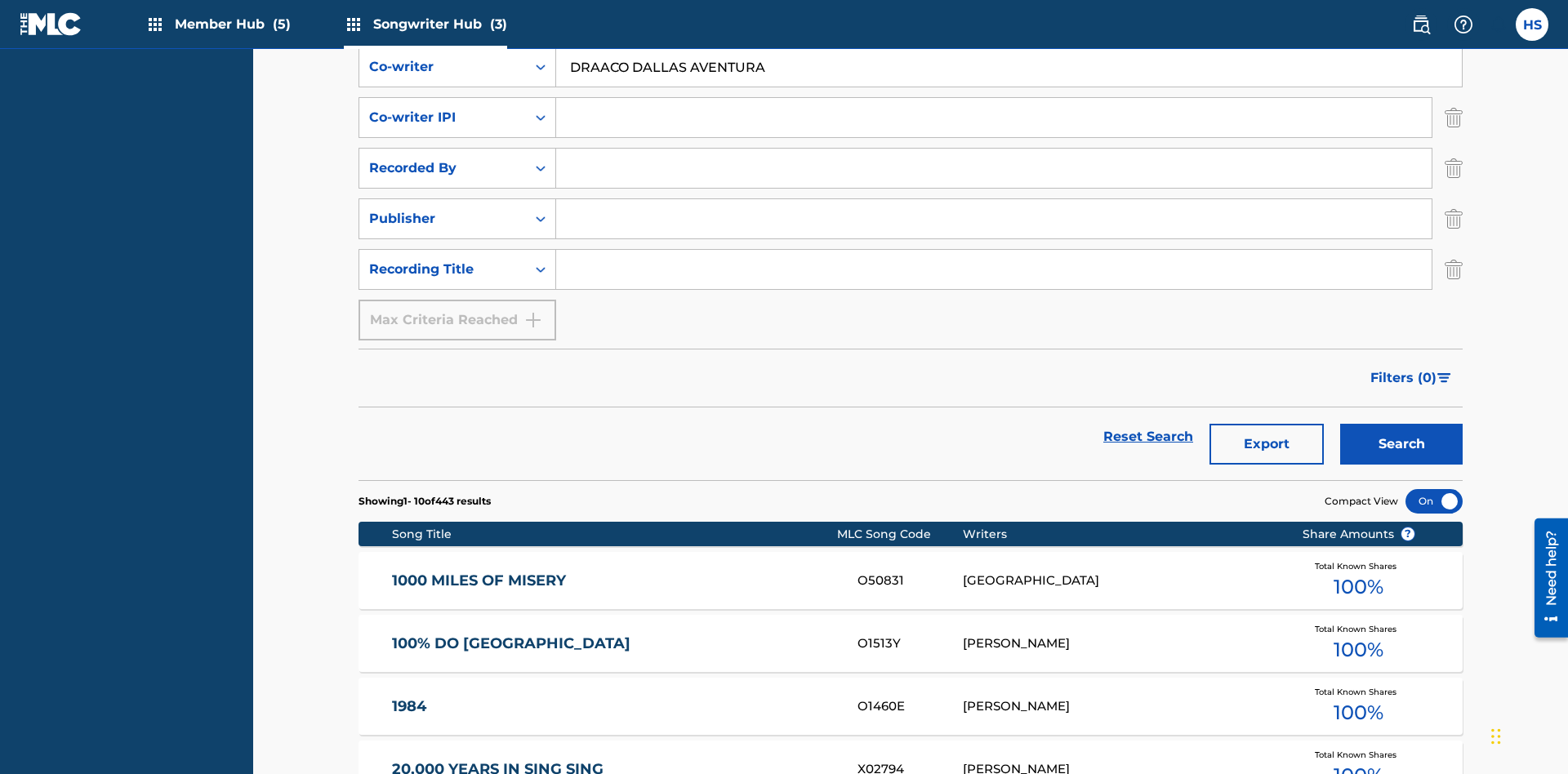
type input "DRAACO DALLAS AVENTURA"
click at [994, 118] on input "Search Form" at bounding box center [994, 118] width 875 height 39
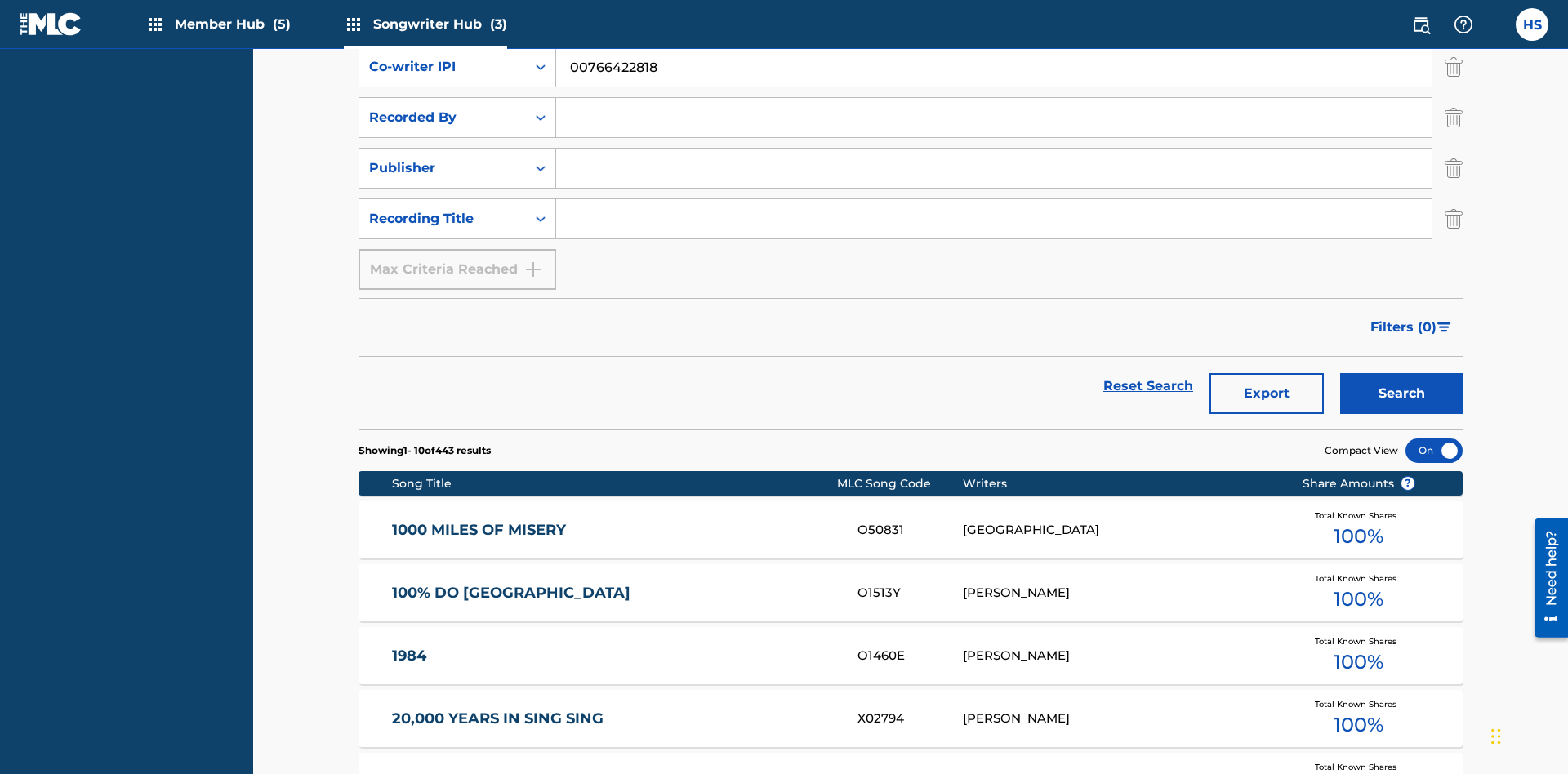
type input "00766422818"
click at [994, 118] on input "Search Form" at bounding box center [994, 118] width 875 height 39
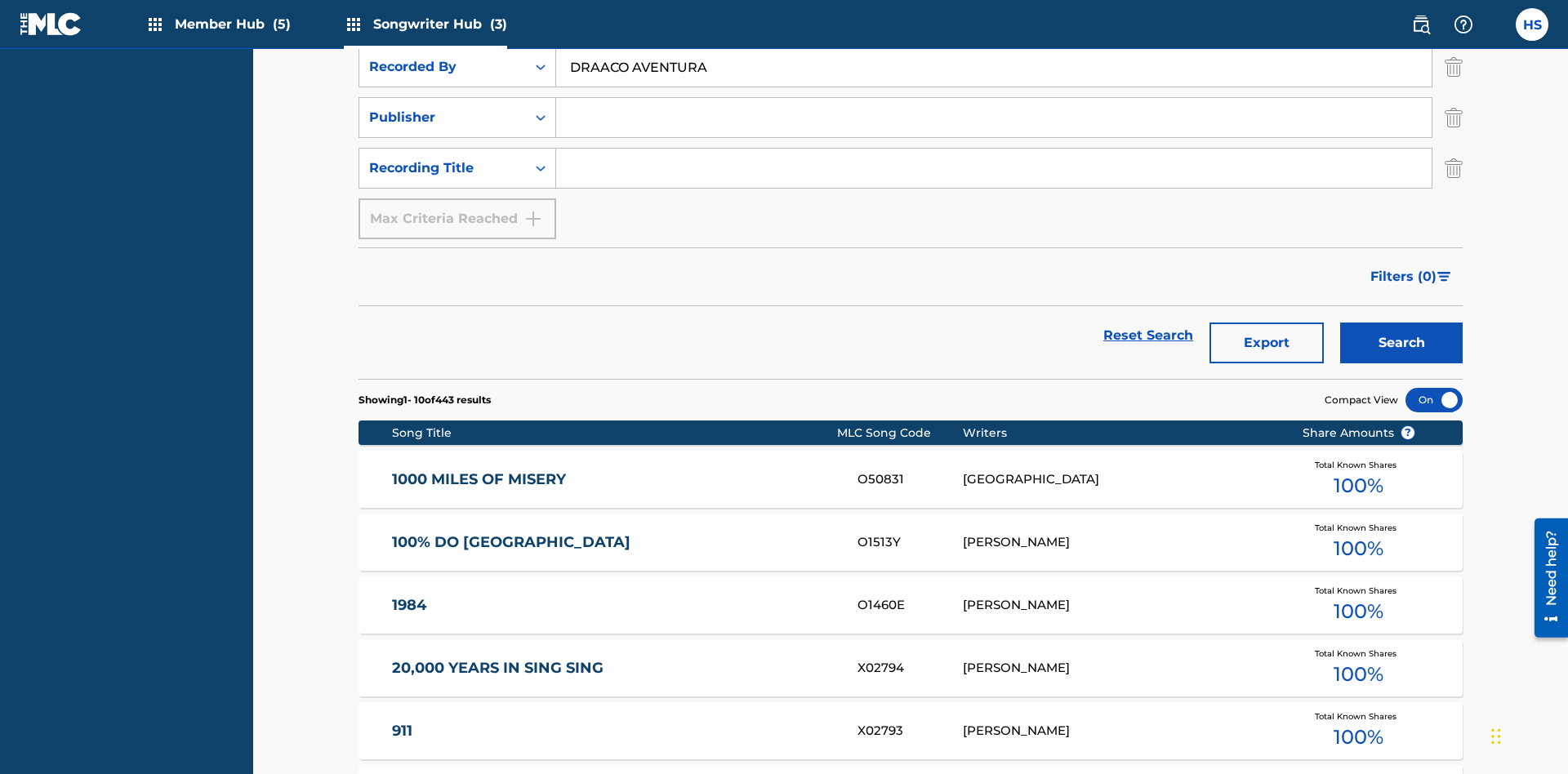
type input "DRAACO AVENTURA"
click at [994, 118] on input "Search Form" at bounding box center [994, 118] width 875 height 39
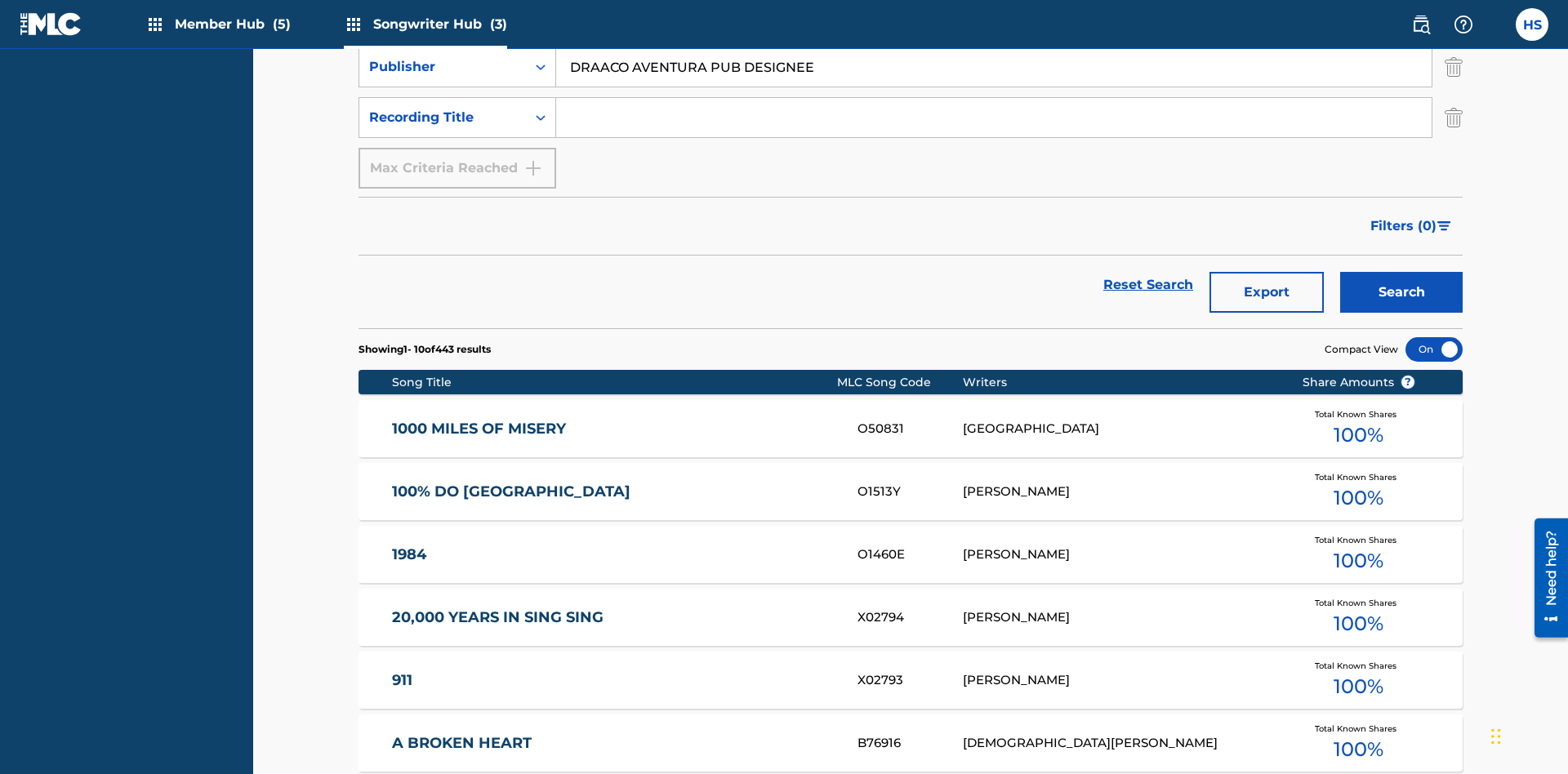
type input "DRAACO AVENTURA PUB DESIGNEE"
click at [994, 118] on input "Search Form" at bounding box center [994, 118] width 875 height 39
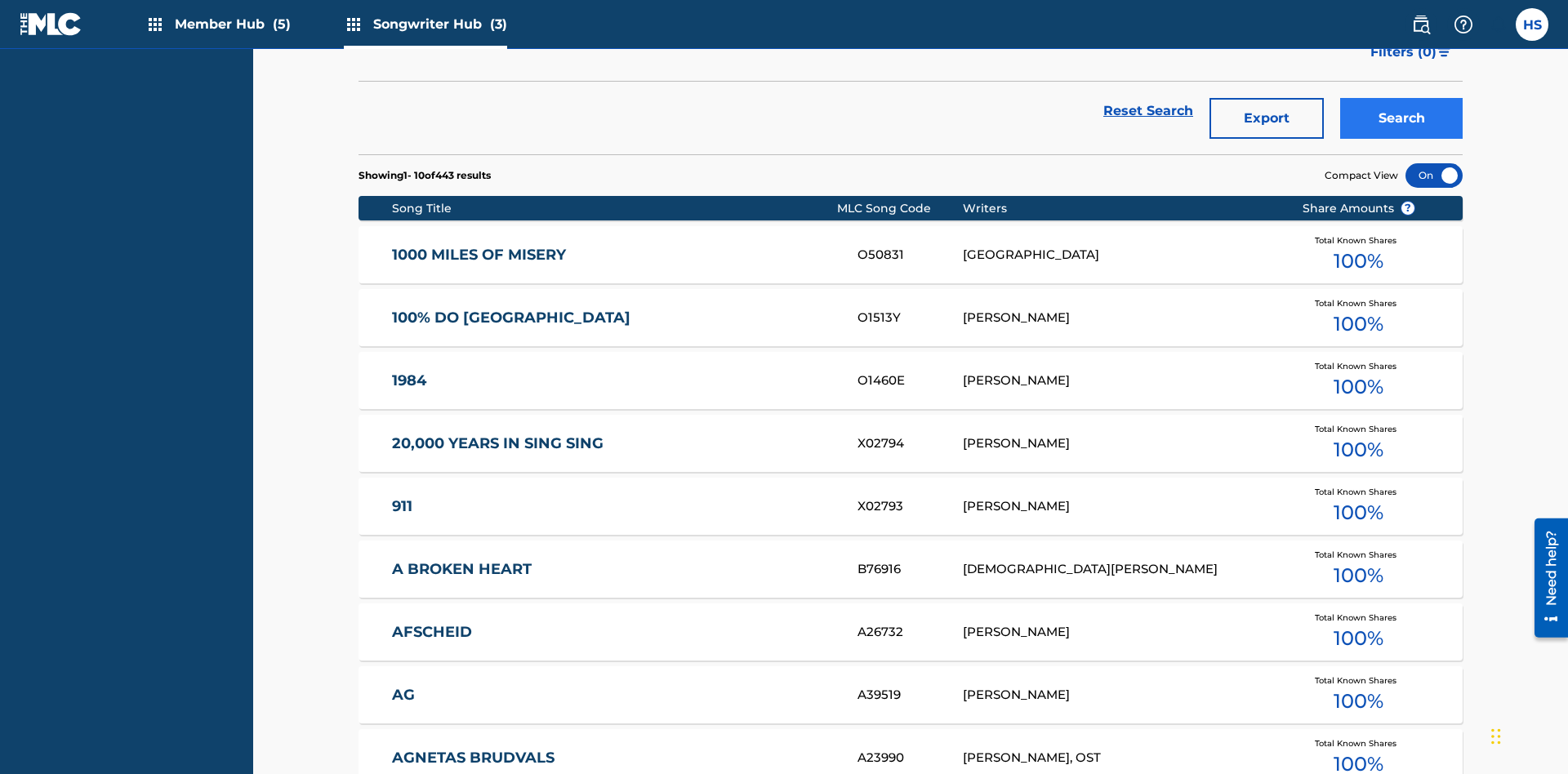
type input "MENEAME"
click at [1401, 119] on button "Search" at bounding box center [1400, 119] width 123 height 41
